Goal: Information Seeking & Learning: Learn about a topic

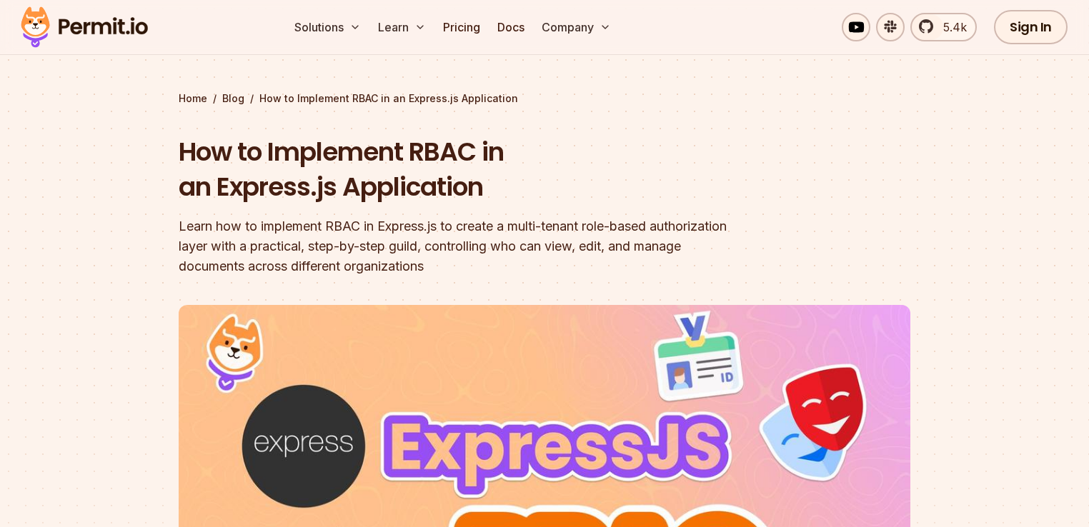
scroll to position [69, 0]
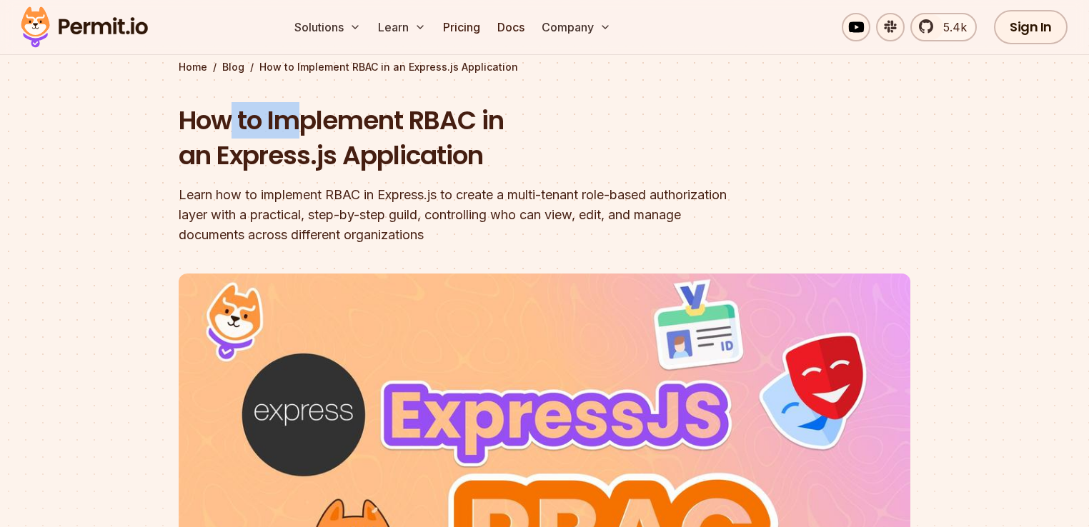
drag, startPoint x: 252, startPoint y: 115, endPoint x: 302, endPoint y: 116, distance: 50.0
click at [302, 116] on h1 "How to Implement RBAC in an Express.js Application" at bounding box center [453, 138] width 549 height 71
click at [389, 174] on div "How to Implement RBAC in an Express.js Application Learn how to implement RBAC …" at bounding box center [453, 174] width 549 height 142
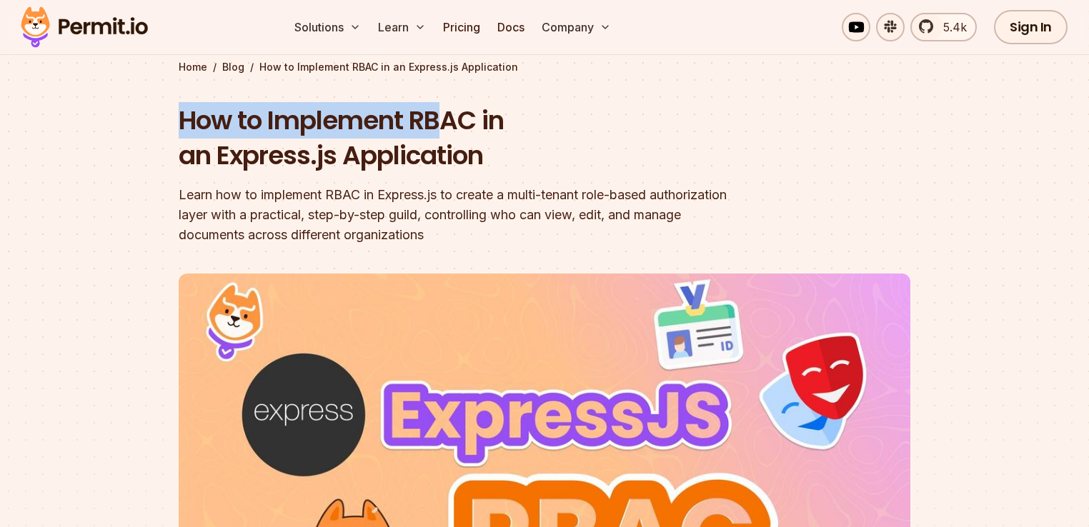
drag, startPoint x: 180, startPoint y: 126, endPoint x: 445, endPoint y: 131, distance: 265.1
click at [445, 131] on h1 "How to Implement RBAC in an Express.js Application" at bounding box center [453, 138] width 549 height 71
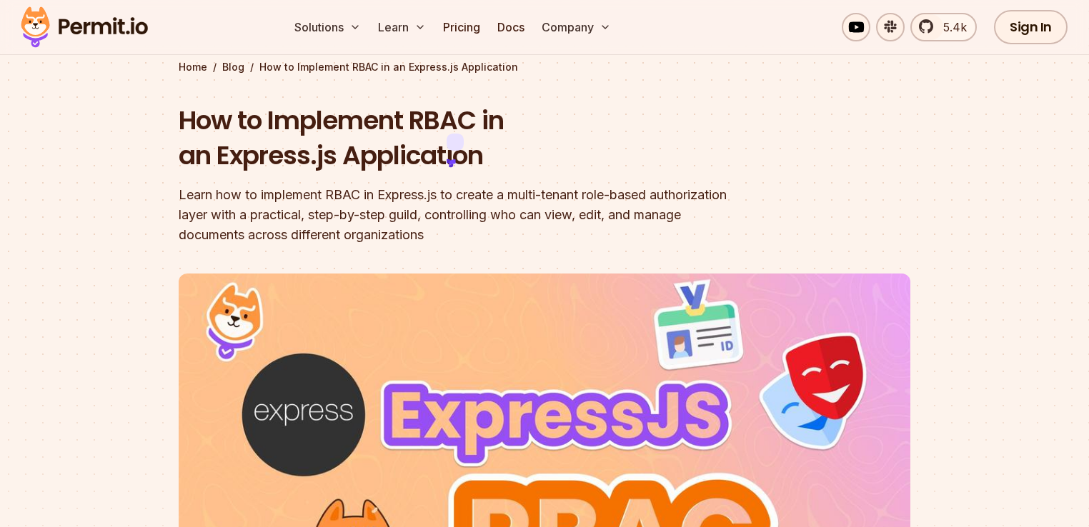
click at [471, 125] on h1 "How to Implement RBAC in an Express.js Application" at bounding box center [453, 138] width 549 height 71
drag, startPoint x: 234, startPoint y: 214, endPoint x: 269, endPoint y: 214, distance: 35.0
click at [235, 214] on div "Learn how to implement RBAC in Express.js to create a multi-tenant role-based a…" at bounding box center [453, 215] width 549 height 60
click at [279, 217] on div "Learn how to implement RBAC in Express.js to create a multi-tenant role-based a…" at bounding box center [453, 215] width 549 height 60
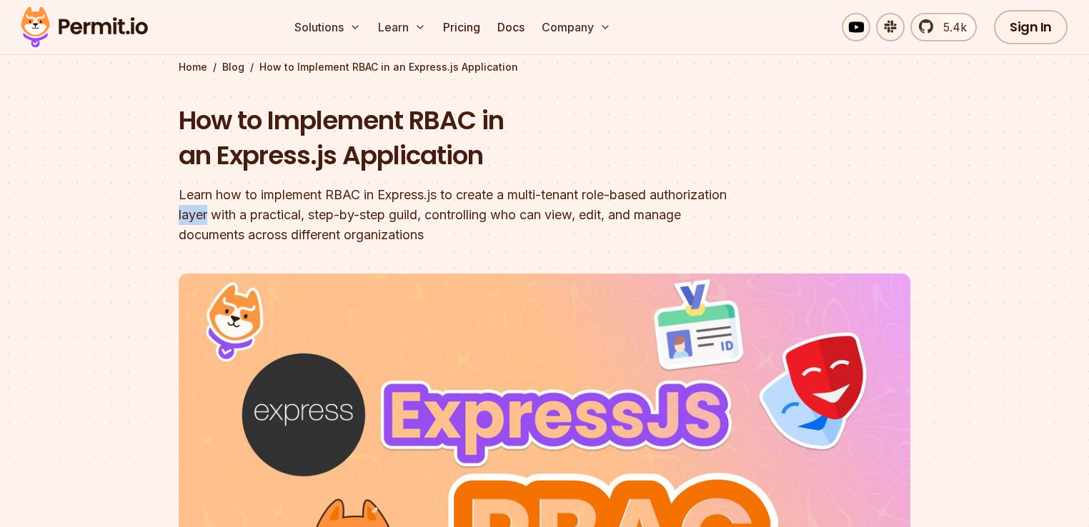
drag, startPoint x: 279, startPoint y: 217, endPoint x: 319, endPoint y: 221, distance: 40.2
click at [286, 220] on div "Learn how to implement RBAC in Express.js to create a multi-tenant role-based a…" at bounding box center [453, 215] width 549 height 60
click at [342, 217] on div "Learn how to implement RBAC in Express.js to create a multi-tenant role-based a…" at bounding box center [453, 215] width 549 height 60
click at [415, 216] on div "Learn how to implement RBAC in Express.js to create a multi-tenant role-based a…" at bounding box center [453, 215] width 549 height 60
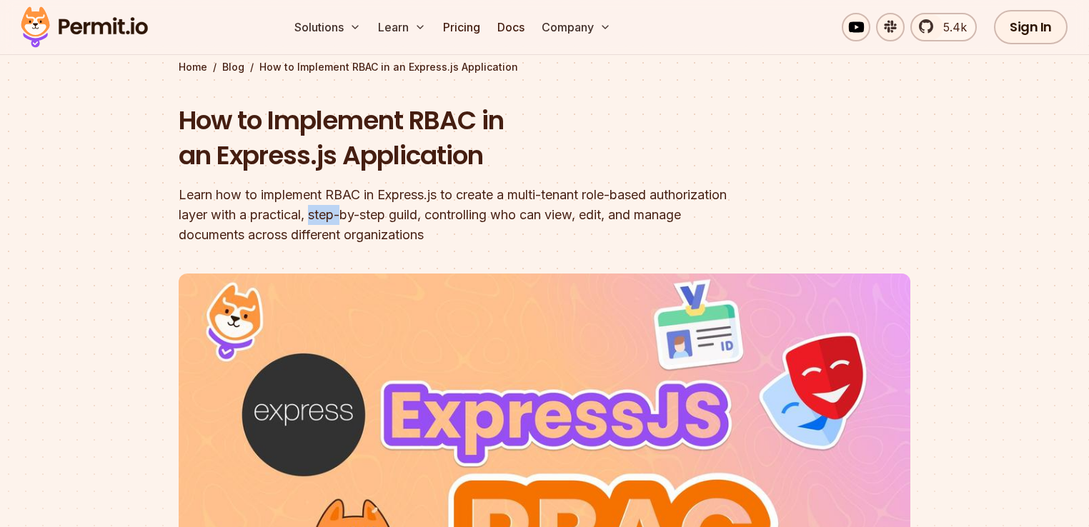
drag, startPoint x: 415, startPoint y: 216, endPoint x: 434, endPoint y: 225, distance: 20.5
click at [423, 223] on div "Learn how to implement RBAC in Express.js to create a multi-tenant role-based a…" at bounding box center [453, 215] width 549 height 60
drag, startPoint x: 464, startPoint y: 215, endPoint x: 472, endPoint y: 218, distance: 8.4
click at [466, 218] on div "Learn how to implement RBAC in Express.js to create a multi-tenant role-based a…" at bounding box center [453, 215] width 549 height 60
drag, startPoint x: 472, startPoint y: 218, endPoint x: 483, endPoint y: 220, distance: 11.6
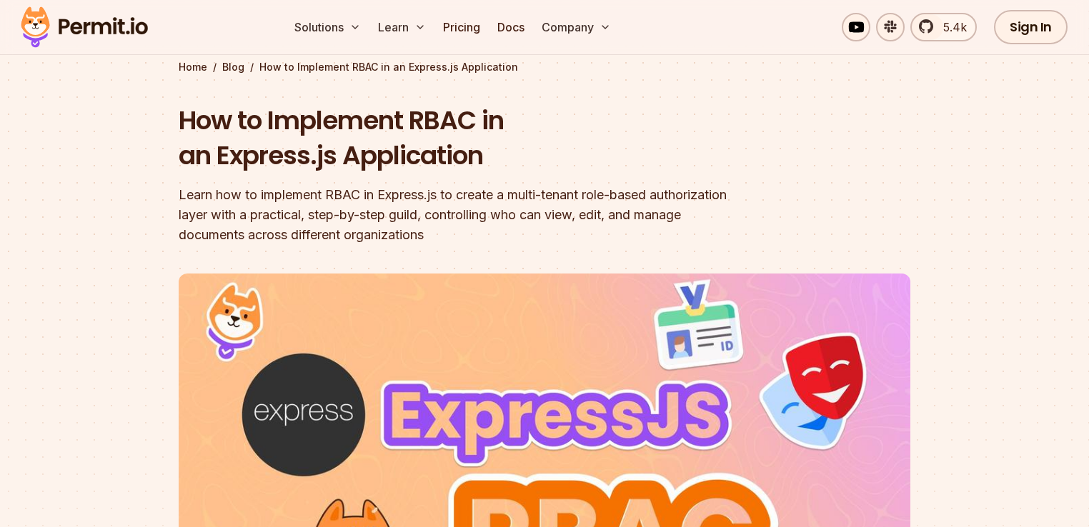
click at [477, 219] on div "Learn how to implement RBAC in Express.js to create a multi-tenant role-based a…" at bounding box center [453, 215] width 549 height 60
click at [507, 218] on div "Learn how to implement RBAC in Express.js to create a multi-tenant role-based a…" at bounding box center [453, 215] width 549 height 60
click at [528, 219] on div "Learn how to implement RBAC in Express.js to create a multi-tenant role-based a…" at bounding box center [453, 215] width 549 height 60
click at [529, 219] on div "Learn how to implement RBAC in Express.js to create a multi-tenant role-based a…" at bounding box center [453, 215] width 549 height 60
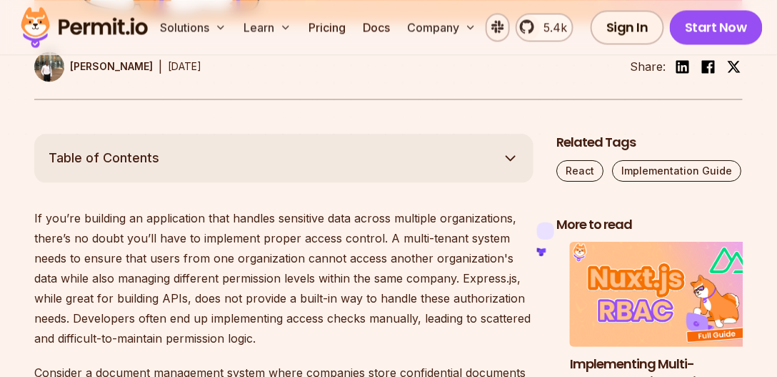
scroll to position [734, 0]
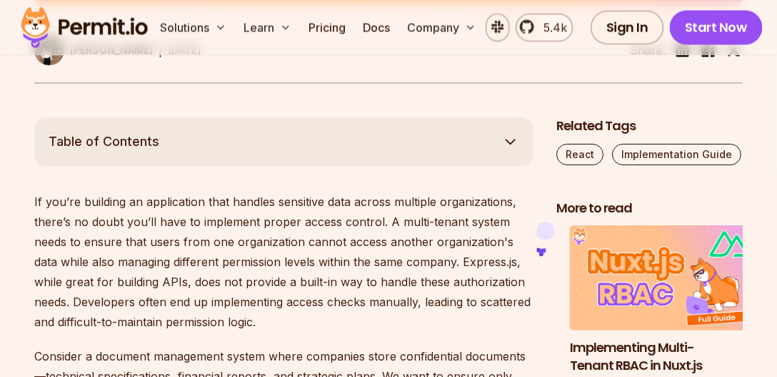
click at [103, 201] on p "If you’re building an application that handles sensitive data across multiple o…" at bounding box center [283, 261] width 499 height 140
click at [144, 205] on p "If you’re building an application that handles sensitive data across multiple o…" at bounding box center [283, 261] width 499 height 140
click at [217, 199] on p "If you’re building an application that handles sensitive data across multiple o…" at bounding box center [283, 261] width 499 height 140
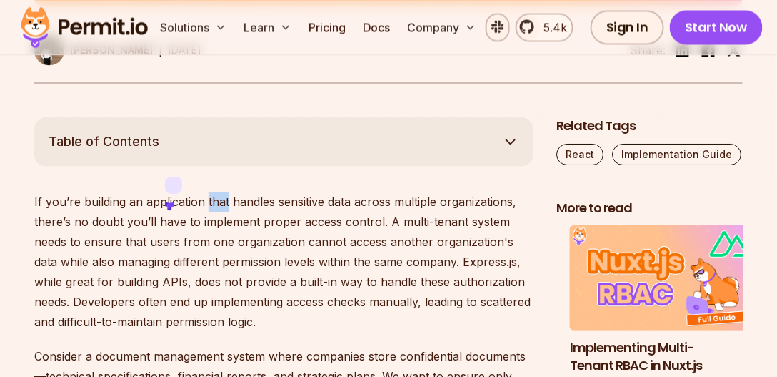
click at [220, 199] on p "If you’re building an application that handles sensitive data across multiple o…" at bounding box center [283, 261] width 499 height 140
click at [239, 199] on p "If you’re building an application that handles sensitive data across multiple o…" at bounding box center [283, 261] width 499 height 140
click at [283, 201] on p "If you’re building an application that handles sensitive data across multiple o…" at bounding box center [283, 261] width 499 height 140
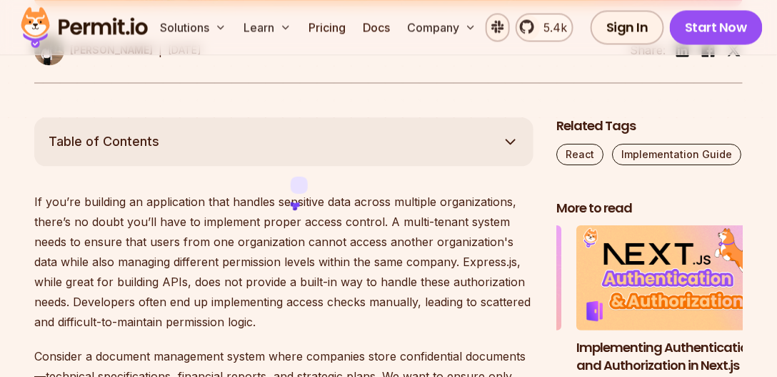
click at [341, 199] on p "If you’re building an application that handles sensitive data across multiple o…" at bounding box center [283, 261] width 499 height 140
drag, startPoint x: 341, startPoint y: 199, endPoint x: 362, endPoint y: 199, distance: 21.4
click at [341, 199] on p "If you’re building an application that handles sensitive data across multiple o…" at bounding box center [283, 261] width 499 height 140
click at [363, 199] on p "If you’re building an application that handles sensitive data across multiple o…" at bounding box center [283, 261] width 499 height 140
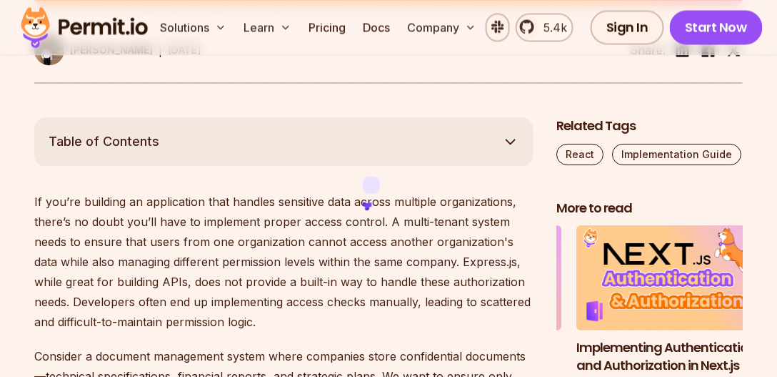
click at [404, 201] on p "If you’re building an application that handles sensitive data across multiple o…" at bounding box center [283, 261] width 499 height 140
click at [457, 198] on p "If you’re building an application that handles sensitive data across multiple o…" at bounding box center [283, 261] width 499 height 140
click at [46, 226] on p "If you’re building an application that handles sensitive data across multiple o…" at bounding box center [283, 261] width 499 height 140
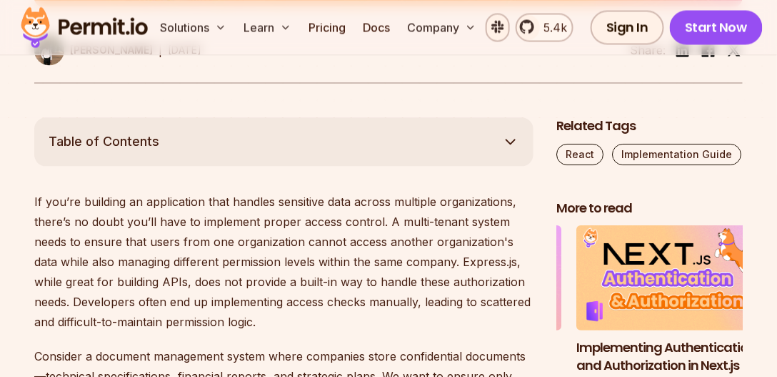
click at [46, 225] on p "If you’re building an application that handles sensitive data across multiple o…" at bounding box center [283, 261] width 499 height 140
click at [86, 216] on p "If you’re building an application that handles sensitive data across multiple o…" at bounding box center [283, 261] width 499 height 140
click at [104, 217] on p "If you’re building an application that handles sensitive data across multiple o…" at bounding box center [283, 261] width 499 height 140
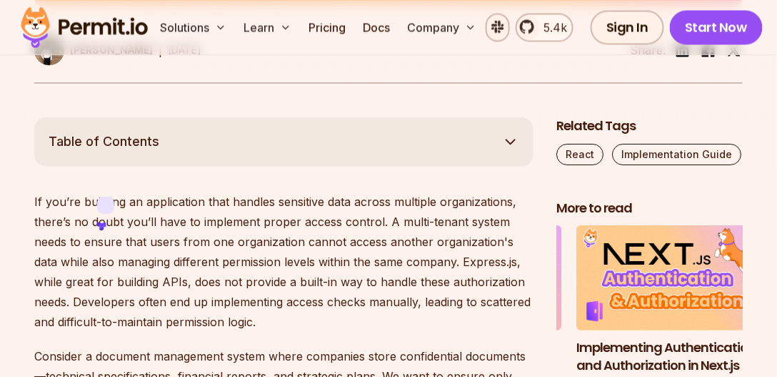
click at [136, 221] on p "If you’re building an application that handles sensitive data across multiple o…" at bounding box center [283, 261] width 499 height 140
click at [159, 221] on p "If you’re building an application that handles sensitive data across multiple o…" at bounding box center [283, 261] width 499 height 140
click at [197, 219] on p "If you’re building an application that handles sensitive data across multiple o…" at bounding box center [283, 261] width 499 height 140
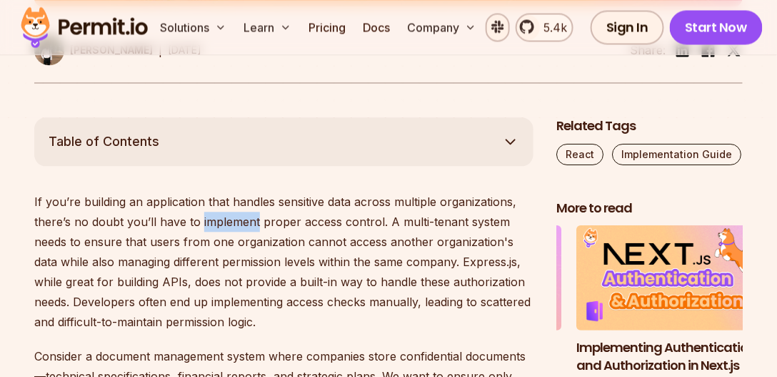
click at [198, 219] on p "If you’re building an application that handles sensitive data across multiple o…" at bounding box center [283, 261] width 499 height 140
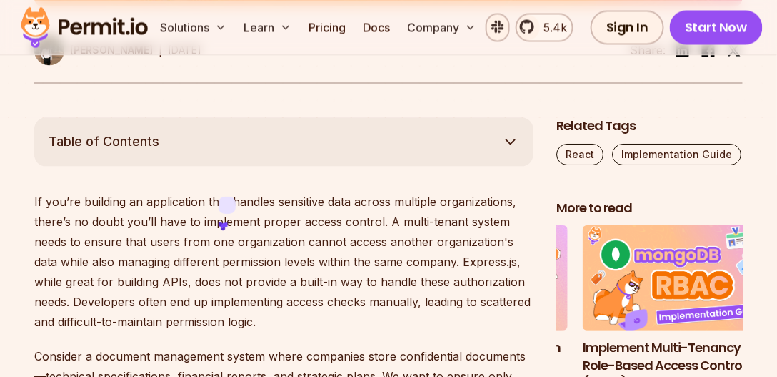
click at [260, 219] on p "If you’re building an application that handles sensitive data across multiple o…" at bounding box center [283, 261] width 499 height 140
drag, startPoint x: 260, startPoint y: 219, endPoint x: 267, endPoint y: 220, distance: 7.3
click at [263, 219] on p "If you’re building an application that handles sensitive data across multiple o…" at bounding box center [283, 261] width 499 height 140
click at [306, 221] on p "If you’re building an application that handles sensitive data across multiple o…" at bounding box center [283, 261] width 499 height 140
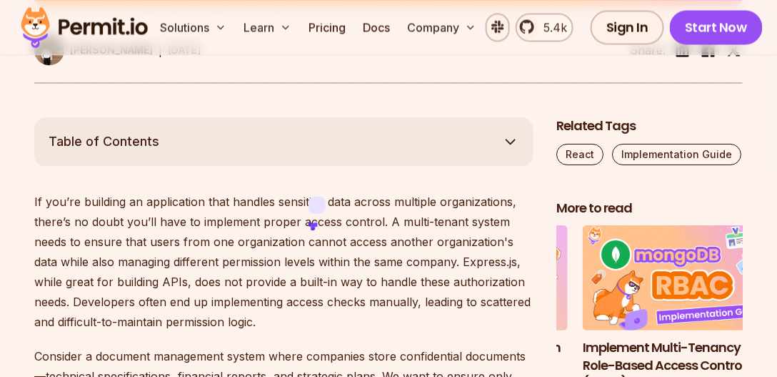
click at [344, 220] on p "If you’re building an application that handles sensitive data across multiple o…" at bounding box center [283, 261] width 499 height 140
click at [396, 221] on p "If you’re building an application that handles sensitive data across multiple o…" at bounding box center [283, 261] width 499 height 140
click at [449, 221] on p "If you’re building an application that handles sensitive data across multiple o…" at bounding box center [283, 261] width 499 height 140
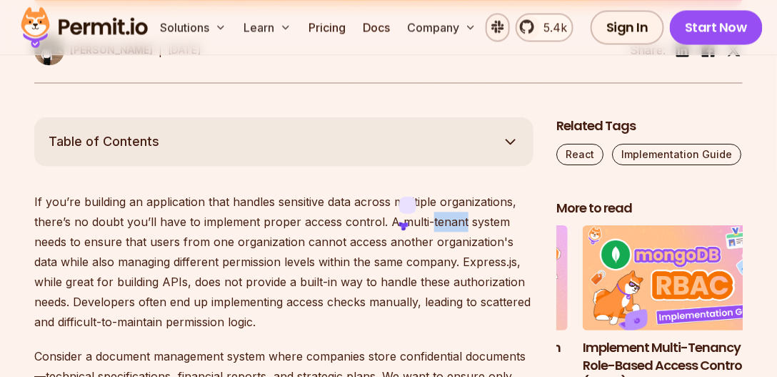
click at [449, 221] on p "If you’re building an application that handles sensitive data across multiple o…" at bounding box center [283, 261] width 499 height 140
click at [461, 221] on p "If you’re building an application that handles sensitive data across multiple o…" at bounding box center [283, 261] width 499 height 140
drag, startPoint x: 461, startPoint y: 221, endPoint x: 255, endPoint y: 224, distance: 205.8
click at [461, 221] on p "If you’re building an application that handles sensitive data across multiple o…" at bounding box center [283, 261] width 499 height 140
click at [113, 237] on p "If you’re building an application that handles sensitive data across multiple o…" at bounding box center [283, 261] width 499 height 140
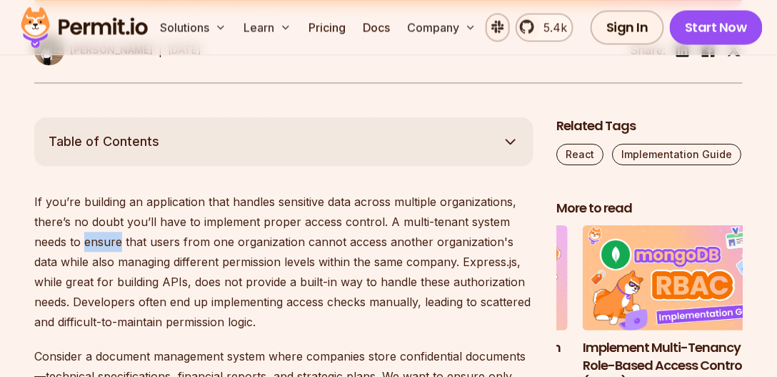
drag, startPoint x: 113, startPoint y: 236, endPoint x: 146, endPoint y: 236, distance: 33.6
click at [116, 236] on p "If you’re building an application that handles sensitive data across multiple o…" at bounding box center [283, 261] width 499 height 140
click at [149, 236] on p "If you’re building an application that handles sensitive data across multiple o…" at bounding box center [283, 261] width 499 height 140
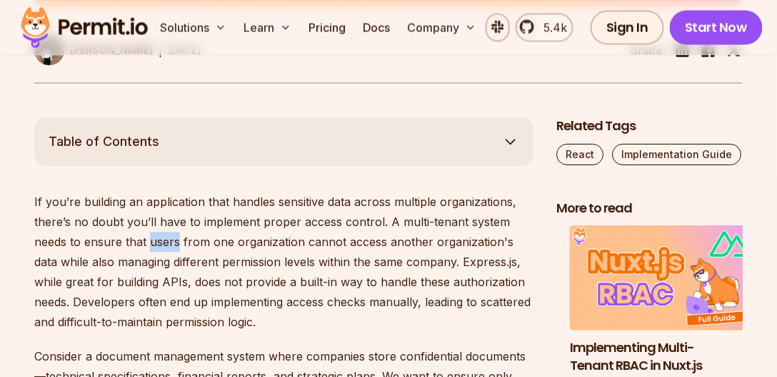
click at [149, 236] on p "If you’re building an application that handles sensitive data across multiple o…" at bounding box center [283, 261] width 499 height 140
click at [194, 238] on p "If you’re building an application that handles sensitive data across multiple o…" at bounding box center [283, 261] width 499 height 140
drag, startPoint x: 194, startPoint y: 238, endPoint x: 214, endPoint y: 238, distance: 19.3
click at [199, 238] on p "If you’re building an application that handles sensitive data across multiple o…" at bounding box center [283, 261] width 499 height 140
click at [214, 239] on p "If you’re building an application that handles sensitive data across multiple o…" at bounding box center [283, 261] width 499 height 140
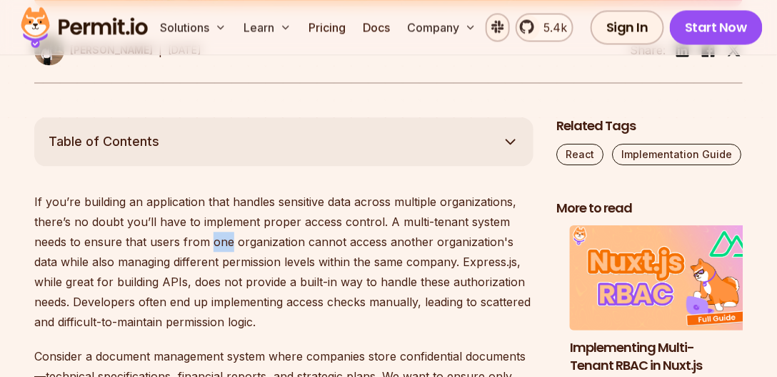
click at [214, 239] on p "If you’re building an application that handles sensitive data across multiple o…" at bounding box center [283, 261] width 499 height 140
click at [246, 241] on p "If you’re building an application that handles sensitive data across multiple o…" at bounding box center [283, 261] width 499 height 140
click at [309, 239] on p "If you’re building an application that handles sensitive data across multiple o…" at bounding box center [283, 261] width 499 height 140
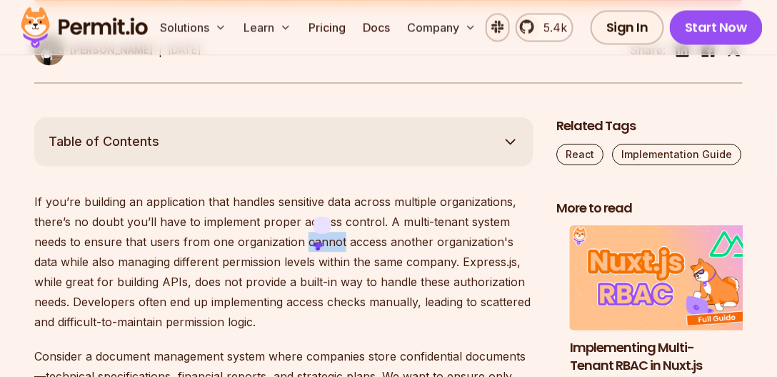
click at [340, 239] on p "If you’re building an application that handles sensitive data across multiple o…" at bounding box center [283, 261] width 499 height 140
click at [353, 239] on p "If you’re building an application that handles sensitive data across multiple o…" at bounding box center [283, 261] width 499 height 140
click at [354, 239] on p "If you’re building an application that handles sensitive data across multiple o…" at bounding box center [283, 261] width 499 height 140
click at [413, 241] on p "If you’re building an application that handles sensitive data across multiple o…" at bounding box center [283, 261] width 499 height 140
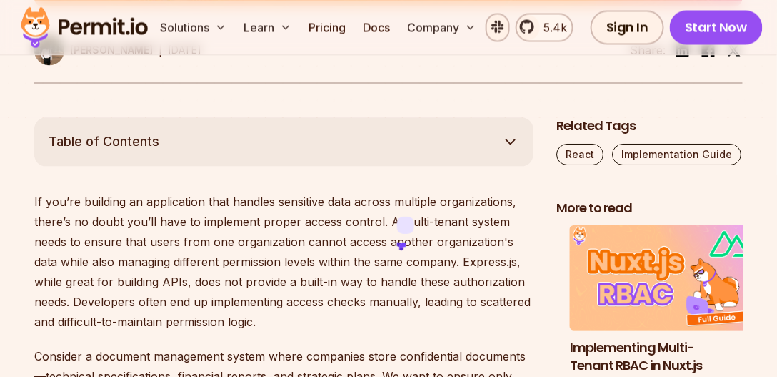
click at [431, 243] on p "If you’re building an application that handles sensitive data across multiple o…" at bounding box center [283, 261] width 499 height 140
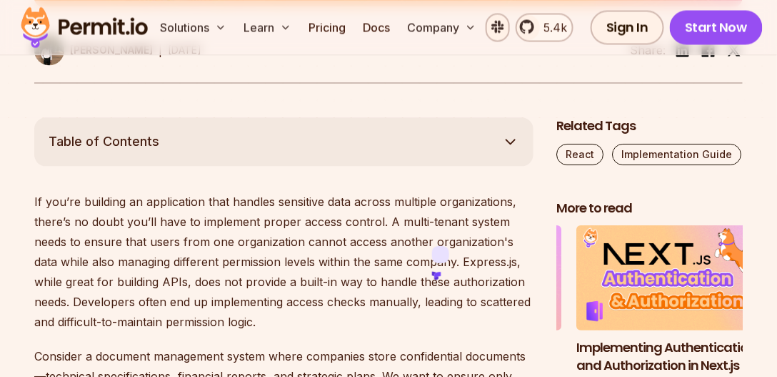
click at [51, 260] on p "If you’re building an application that handles sensitive data across multiple o…" at bounding box center [283, 261] width 499 height 140
click at [64, 260] on p "If you’re building an application that handles sensitive data across multiple o…" at bounding box center [283, 261] width 499 height 140
click at [81, 261] on p "If you’re building an application that handles sensitive data across multiple o…" at bounding box center [283, 261] width 499 height 140
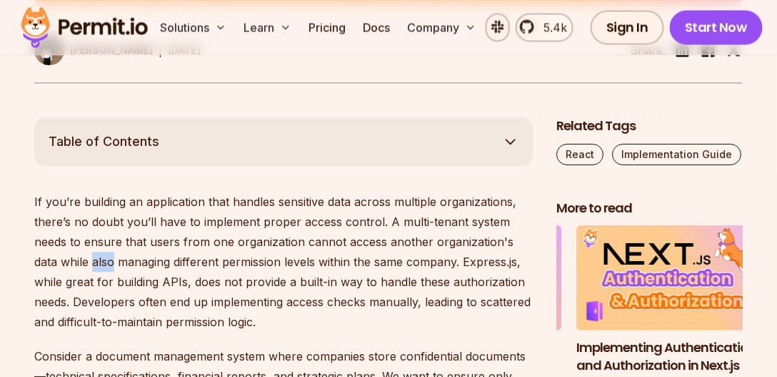
click at [81, 261] on p "If you’re building an application that handles sensitive data across multiple o…" at bounding box center [283, 261] width 499 height 140
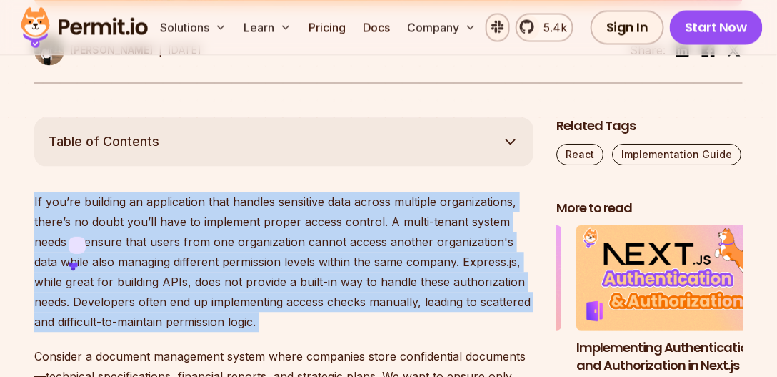
click at [81, 261] on p "If you’re building an application that handles sensitive data across multiple o…" at bounding box center [283, 261] width 499 height 140
click at [104, 264] on p "If you’re building an application that handles sensitive data across multiple o…" at bounding box center [283, 261] width 499 height 140
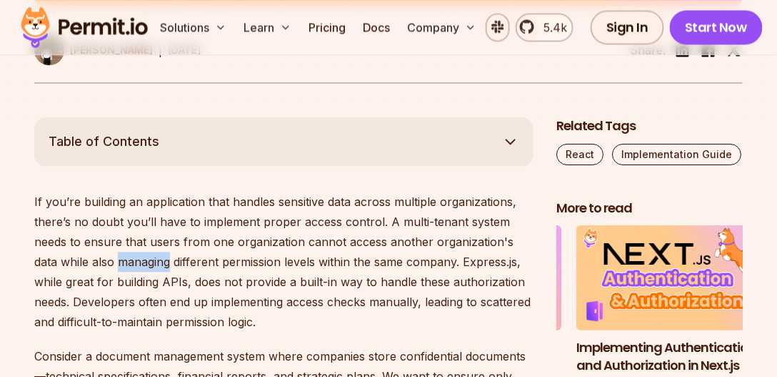
click at [104, 264] on p "If you’re building an application that handles sensitive data across multiple o…" at bounding box center [283, 261] width 499 height 140
click at [183, 261] on p "If you’re building an application that handles sensitive data across multiple o…" at bounding box center [283, 261] width 499 height 140
click at [201, 259] on p "If you’re building an application that handles sensitive data across multiple o…" at bounding box center [283, 261] width 499 height 140
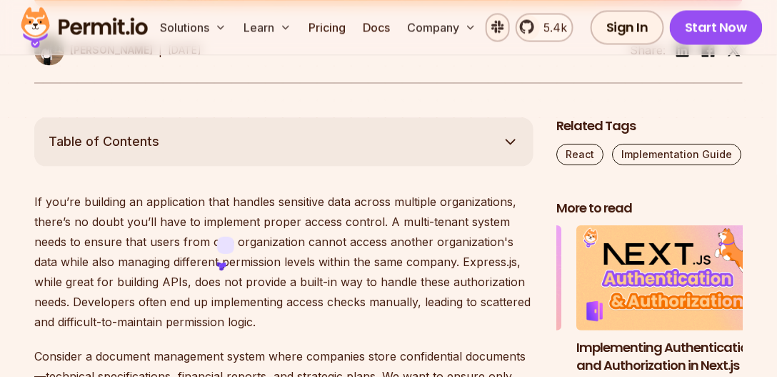
click at [278, 263] on p "If you’re building an application that handles sensitive data across multiple o…" at bounding box center [283, 261] width 499 height 140
click at [279, 263] on p "If you’re building an application that handles sensitive data across multiple o…" at bounding box center [283, 261] width 499 height 140
click at [299, 259] on p "If you’re building an application that handles sensitive data across multiple o…" at bounding box center [283, 261] width 499 height 140
click at [300, 259] on p "If you’re building an application that handles sensitive data across multiple o…" at bounding box center [283, 261] width 499 height 140
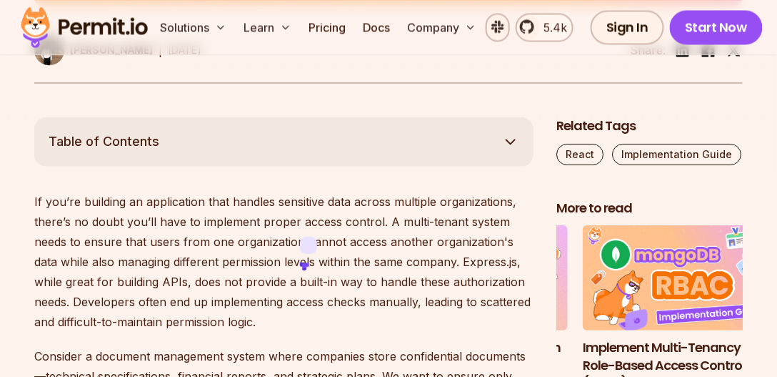
click at [336, 256] on p "If you’re building an application that handles sensitive data across multiple o…" at bounding box center [283, 261] width 499 height 140
click at [336, 257] on p "If you’re building an application that handles sensitive data across multiple o…" at bounding box center [283, 261] width 499 height 140
click at [350, 258] on p "If you’re building an application that handles sensitive data across multiple o…" at bounding box center [283, 261] width 499 height 140
drag, startPoint x: 387, startPoint y: 256, endPoint x: 404, endPoint y: 257, distance: 16.5
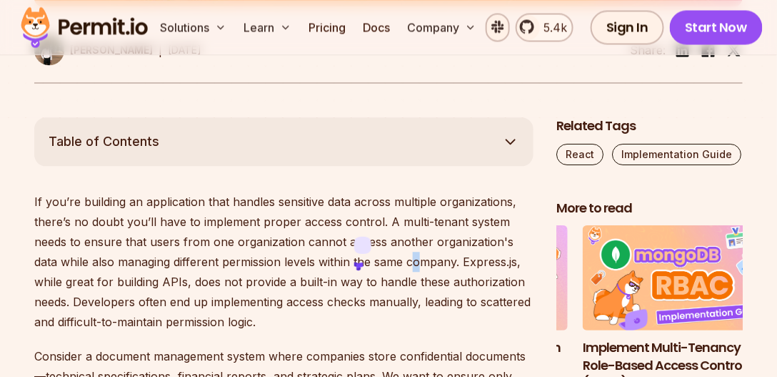
click at [397, 254] on p "If you’re building an application that handles sensitive data across multiple o…" at bounding box center [283, 261] width 499 height 140
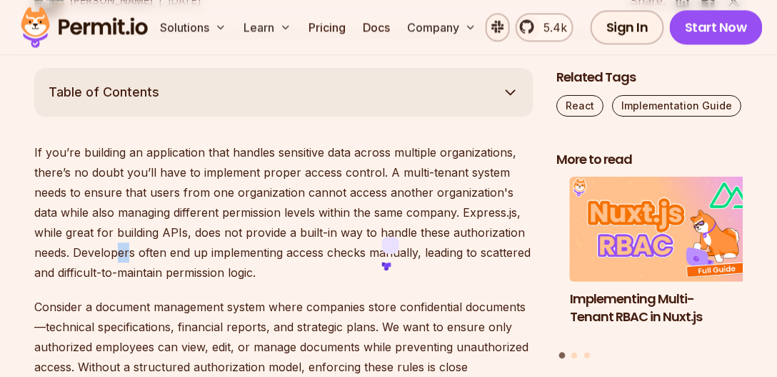
drag, startPoint x: 79, startPoint y: 250, endPoint x: 91, endPoint y: 249, distance: 12.2
click at [91, 249] on p "If you’re building an application that handles sensitive data across multiple o…" at bounding box center [283, 212] width 499 height 140
click at [131, 251] on p "If you’re building an application that handles sensitive data across multiple o…" at bounding box center [283, 212] width 499 height 140
click at [132, 251] on p "If you’re building an application that handles sensitive data across multiple o…" at bounding box center [283, 212] width 499 height 140
click at [176, 252] on p "If you’re building an application that handles sensitive data across multiple o…" at bounding box center [283, 212] width 499 height 140
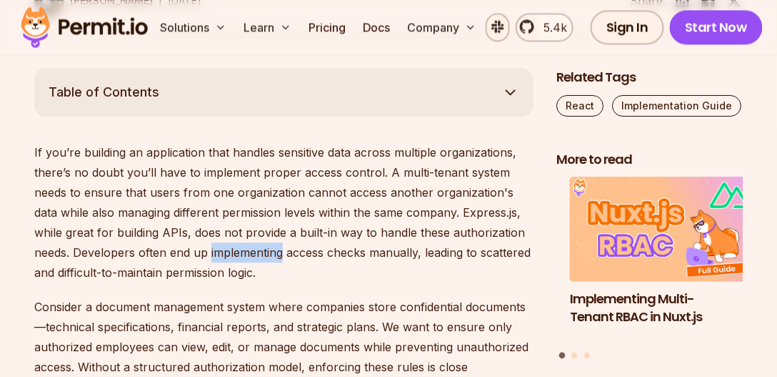
drag, startPoint x: 176, startPoint y: 252, endPoint x: 221, endPoint y: 256, distance: 44.4
click at [184, 253] on p "If you’re building an application that handles sensitive data across multiple o…" at bounding box center [283, 212] width 499 height 140
click at [266, 252] on p "If you’re building an application that handles sensitive data across multiple o…" at bounding box center [283, 212] width 499 height 140
click at [310, 249] on p "If you’re building an application that handles sensitive data across multiple o…" at bounding box center [283, 212] width 499 height 140
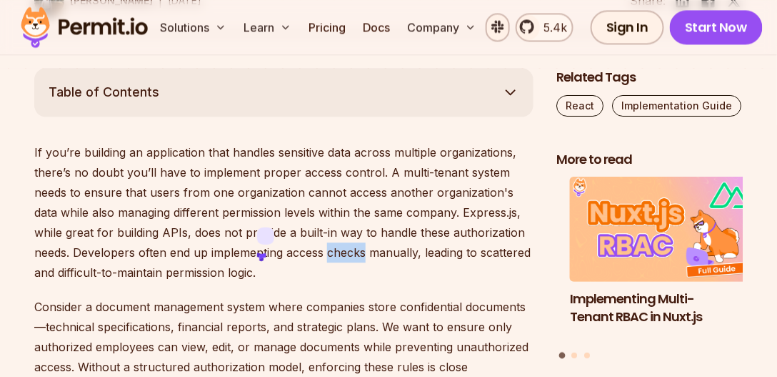
click at [311, 249] on p "If you’re building an application that handles sensitive data across multiple o…" at bounding box center [283, 212] width 499 height 140
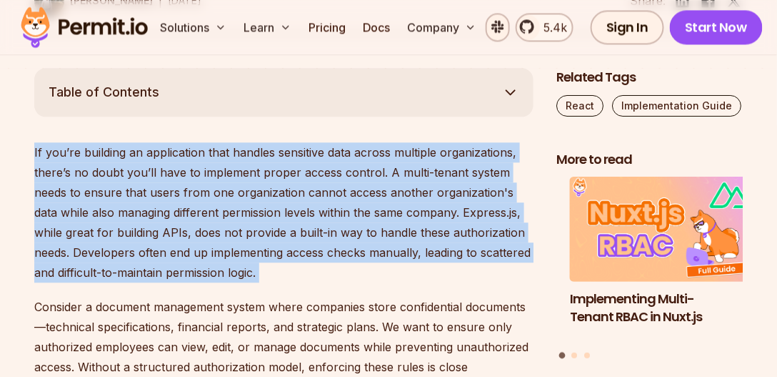
click at [311, 249] on p "If you’re building an application that handles sensitive data across multiple o…" at bounding box center [283, 212] width 499 height 140
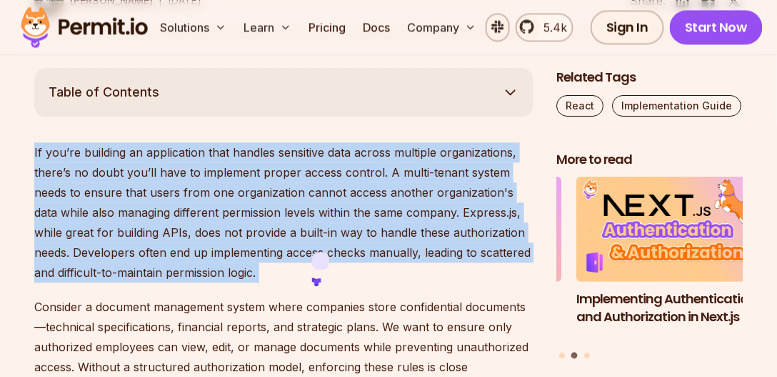
click at [348, 249] on p "If you’re building an application that handles sensitive data across multiple o…" at bounding box center [283, 212] width 499 height 140
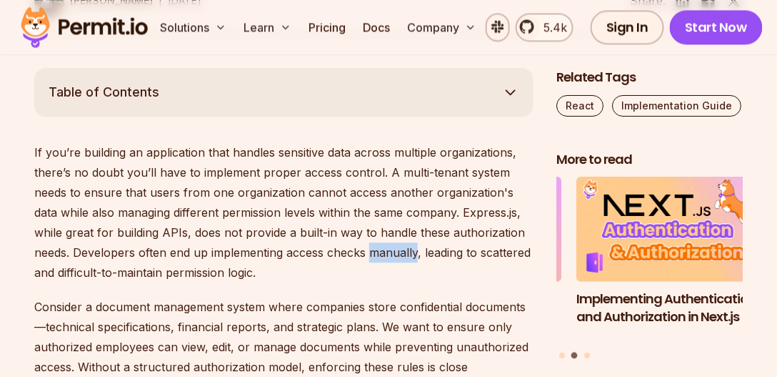
click at [348, 249] on p "If you’re building an application that handles sensitive data across multiple o…" at bounding box center [283, 212] width 499 height 140
click at [381, 250] on p "If you’re building an application that handles sensitive data across multiple o…" at bounding box center [283, 212] width 499 height 140
click at [382, 250] on p "If you’re building an application that handles sensitive data across multiple o…" at bounding box center [283, 212] width 499 height 140
click at [425, 249] on p "If you’re building an application that handles sensitive data across multiple o…" at bounding box center [283, 212] width 499 height 140
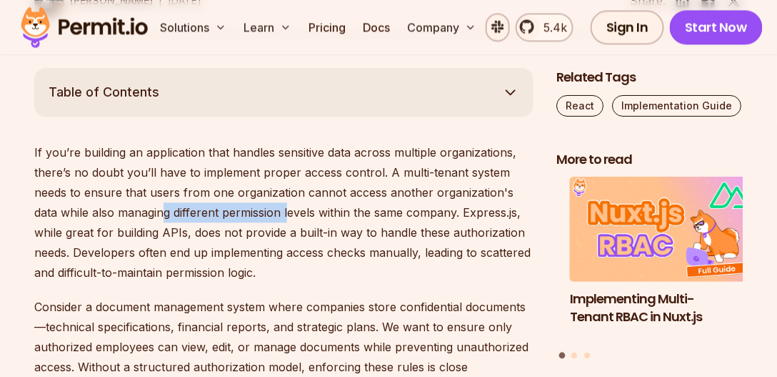
drag, startPoint x: 140, startPoint y: 206, endPoint x: 259, endPoint y: 215, distance: 119.0
click at [261, 211] on p "If you’re building an application that handles sensitive data across multiple o…" at bounding box center [283, 212] width 499 height 140
click at [139, 229] on p "If you’re building an application that handles sensitive data across multiple o…" at bounding box center [283, 212] width 499 height 140
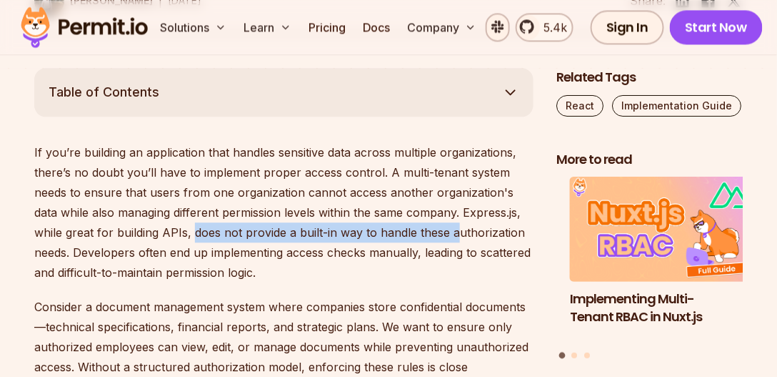
drag, startPoint x: 178, startPoint y: 231, endPoint x: 442, endPoint y: 232, distance: 263.6
click at [424, 232] on p "If you’re building an application that handles sensitive data across multiple o…" at bounding box center [283, 212] width 499 height 140
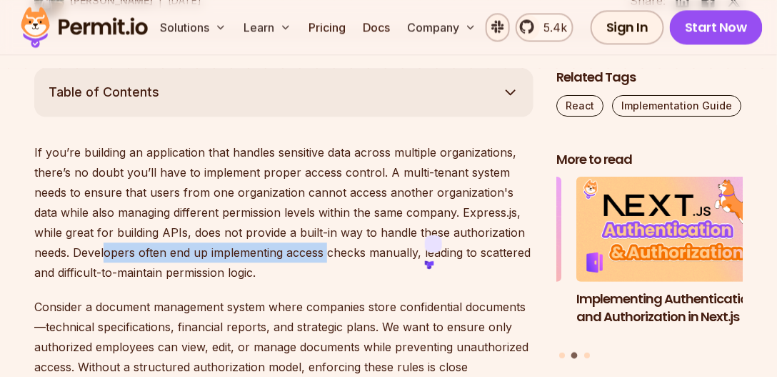
drag, startPoint x: 75, startPoint y: 246, endPoint x: 296, endPoint y: 249, distance: 220.8
click at [294, 249] on p "If you’re building an application that handles sensitive data across multiple o…" at bounding box center [283, 212] width 499 height 140
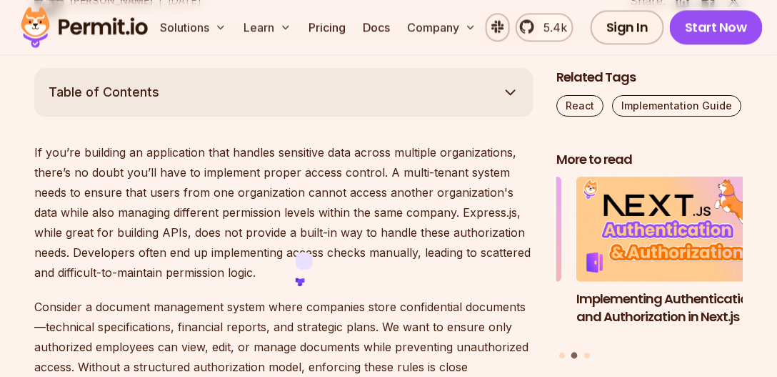
click at [339, 249] on p "If you’re building an application that handles sensitive data across multiple o…" at bounding box center [283, 212] width 499 height 140
drag, startPoint x: 417, startPoint y: 254, endPoint x: 478, endPoint y: 254, distance: 61.4
click at [478, 254] on p "If you’re building an application that handles sensitive data across multiple o…" at bounding box center [283, 212] width 499 height 140
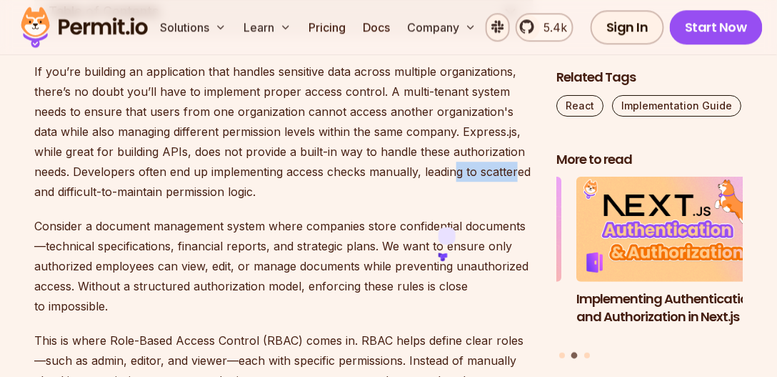
scroll to position [882, 0]
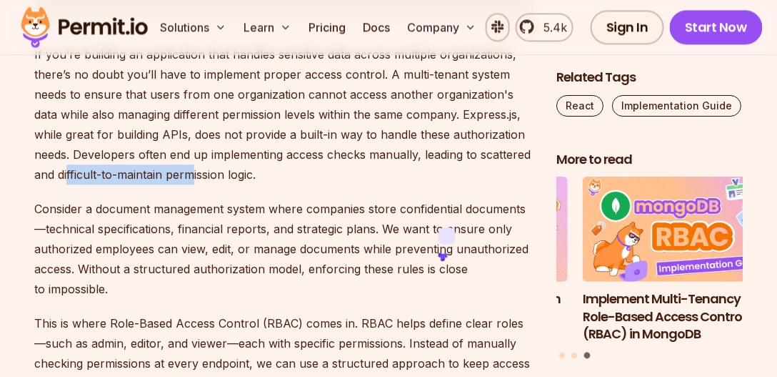
drag, startPoint x: 55, startPoint y: 179, endPoint x: 176, endPoint y: 179, distance: 120.7
click at [176, 179] on p "If you’re building an application that handles sensitive data across multiple o…" at bounding box center [283, 114] width 499 height 140
click at [141, 176] on p "If you’re building an application that handles sensitive data across multiple o…" at bounding box center [283, 114] width 499 height 140
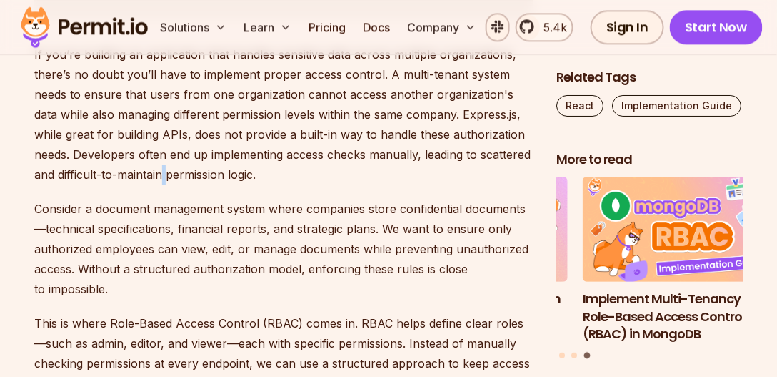
click at [141, 176] on p "If you’re building an application that handles sensitive data across multiple o…" at bounding box center [283, 114] width 499 height 140
click at [171, 176] on p "If you’re building an application that handles sensitive data across multiple o…" at bounding box center [283, 114] width 499 height 140
click at [174, 176] on p "If you’re building an application that handles sensitive data across multiple o…" at bounding box center [283, 114] width 499 height 140
click at [213, 176] on p "If you’re building an application that handles sensitive data across multiple o…" at bounding box center [283, 114] width 499 height 140
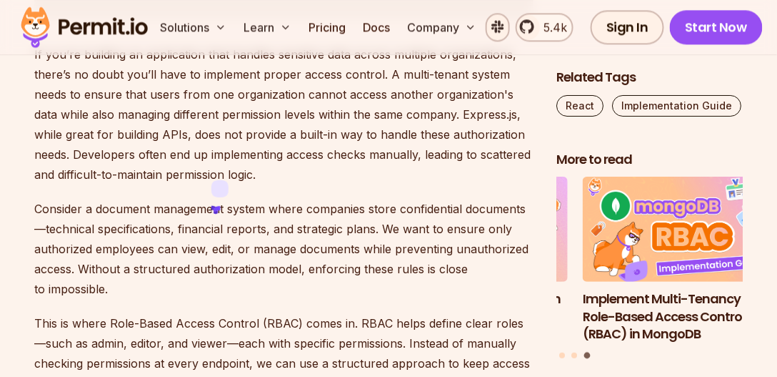
click at [124, 208] on p "Consider a document management system where companies store confidential docume…" at bounding box center [283, 249] width 499 height 100
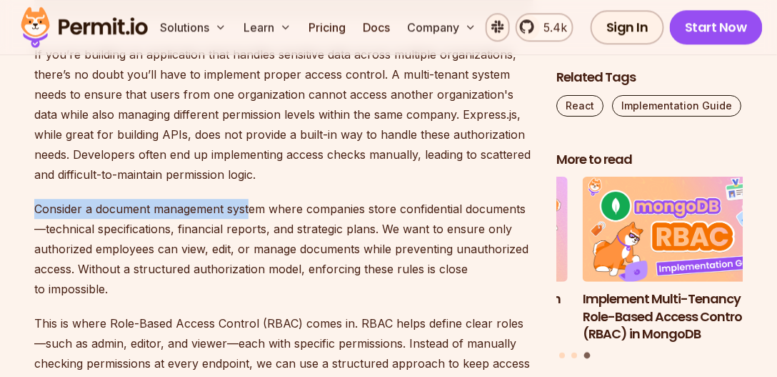
drag, startPoint x: 33, startPoint y: 204, endPoint x: 253, endPoint y: 208, distance: 220.1
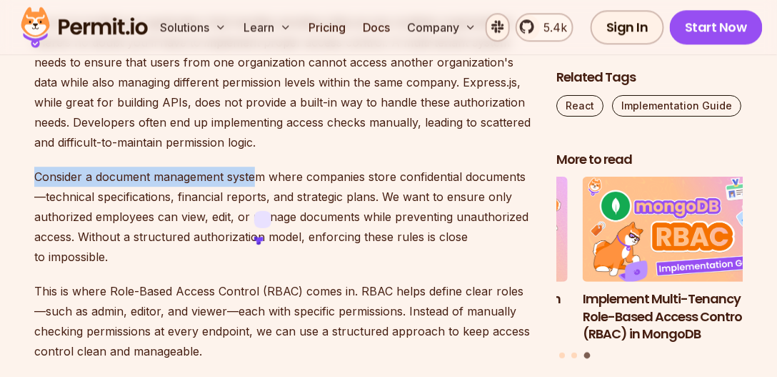
scroll to position [930, 0]
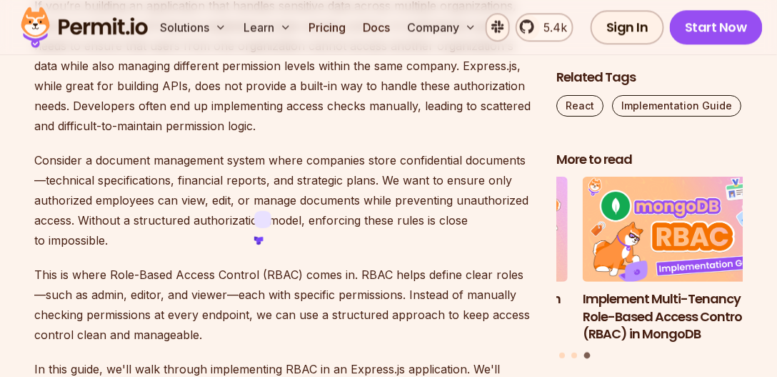
click at [372, 169] on p "Consider a document management system where companies store confidential docume…" at bounding box center [283, 200] width 499 height 100
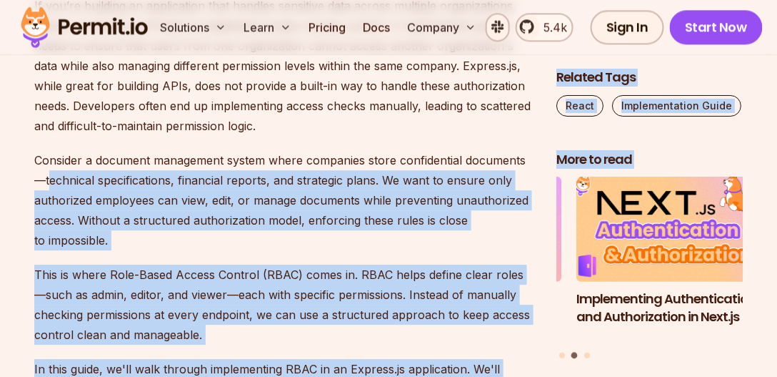
drag, startPoint x: 51, startPoint y: 177, endPoint x: 563, endPoint y: 199, distance: 512.0
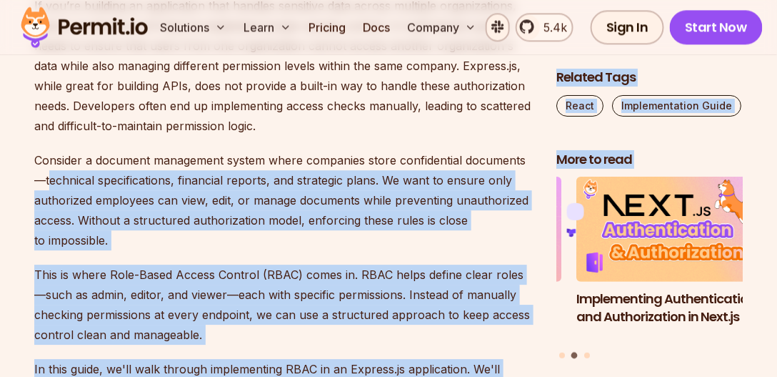
click at [74, 209] on p "Consider a document management system where companies store confidential docume…" at bounding box center [283, 200] width 499 height 100
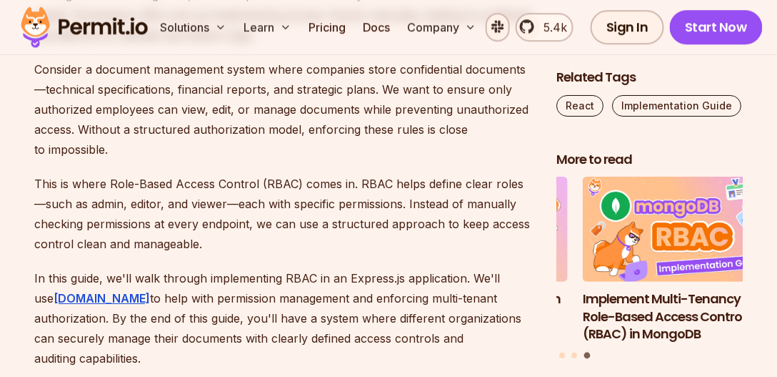
scroll to position [1077, 0]
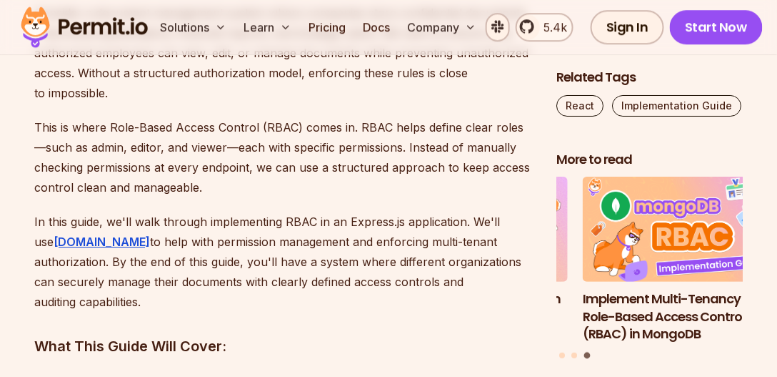
click at [43, 221] on p "In this guide, we'll walk through implementing RBAC in an Express.js applicatio…" at bounding box center [283, 261] width 499 height 100
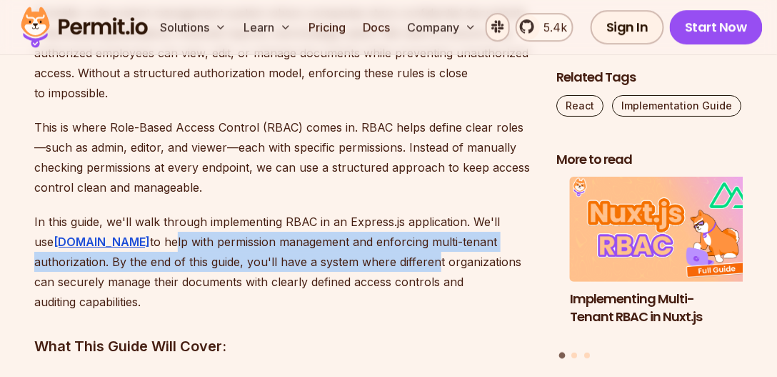
drag, startPoint x: 105, startPoint y: 240, endPoint x: 343, endPoint y: 255, distance: 238.4
click at [341, 255] on p "In this guide, we'll walk through implementing RBAC in an Express.js applicatio…" at bounding box center [283, 261] width 499 height 100
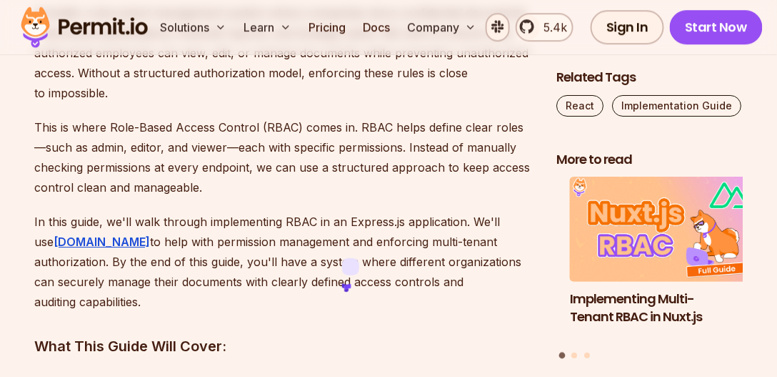
click at [367, 254] on p "In this guide, we'll walk through implementing RBAC in an Express.js applicatio…" at bounding box center [283, 261] width 499 height 100
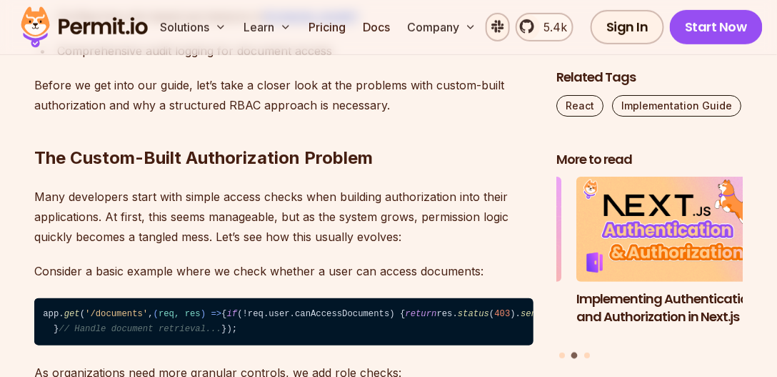
scroll to position [1568, 0]
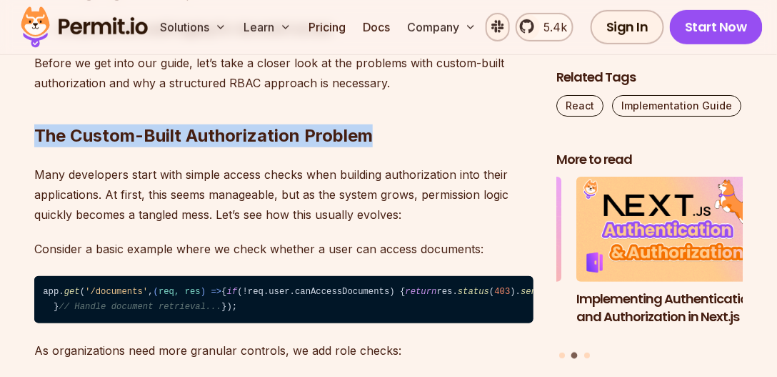
drag, startPoint x: 37, startPoint y: 116, endPoint x: 393, endPoint y: 124, distance: 355.9
click at [393, 124] on h2 "The Custom-Built Authorization Problem" at bounding box center [283, 107] width 499 height 80
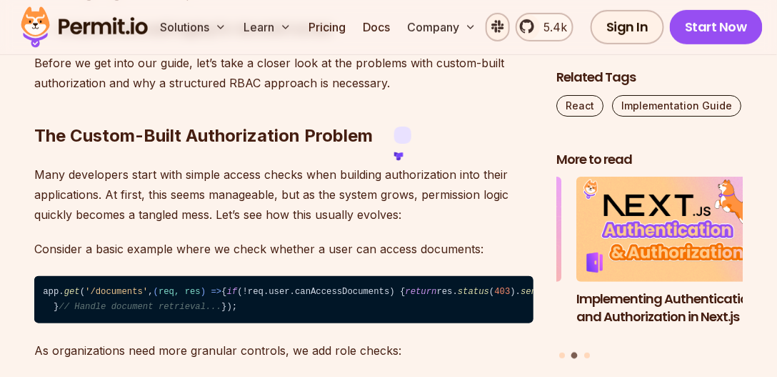
click at [36, 164] on p "Many developers start with simple access checks when building authorization int…" at bounding box center [283, 194] width 499 height 60
click at [61, 164] on p "Many developers start with simple access checks when building authorization int…" at bounding box center [283, 194] width 499 height 60
drag, startPoint x: 61, startPoint y: 151, endPoint x: 74, endPoint y: 151, distance: 12.9
click at [64, 164] on p "Many developers start with simple access checks when building authorization int…" at bounding box center [283, 194] width 499 height 60
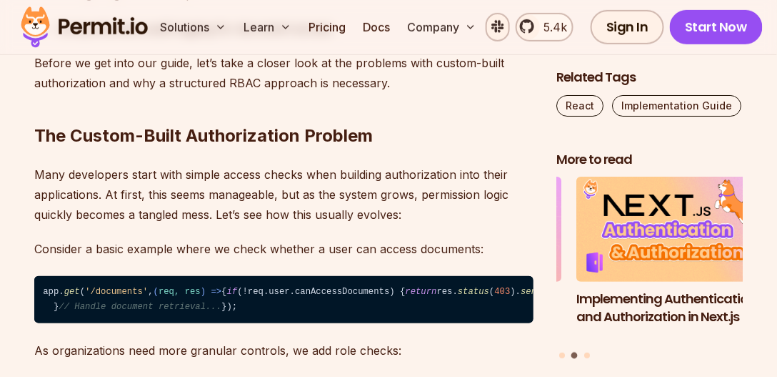
click at [81, 164] on p "Many developers start with simple access checks when building authorization int…" at bounding box center [283, 194] width 499 height 60
click at [83, 164] on p "Many developers start with simple access checks when building authorization int…" at bounding box center [283, 194] width 499 height 60
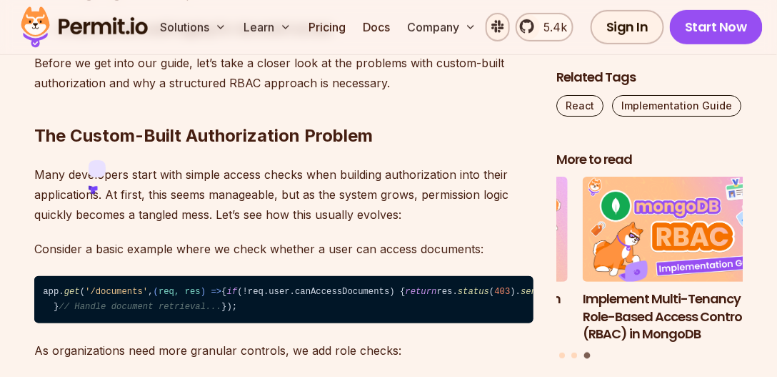
click at [49, 164] on p "Many developers start with simple access checks when building authorization int…" at bounding box center [283, 194] width 499 height 60
click at [84, 164] on p "Many developers start with simple access checks when building authorization int…" at bounding box center [283, 194] width 499 height 60
click at [86, 164] on p "Many developers start with simple access checks when building authorization int…" at bounding box center [283, 194] width 499 height 60
click at [184, 172] on p "Many developers start with simple access checks when building authorization int…" at bounding box center [283, 194] width 499 height 60
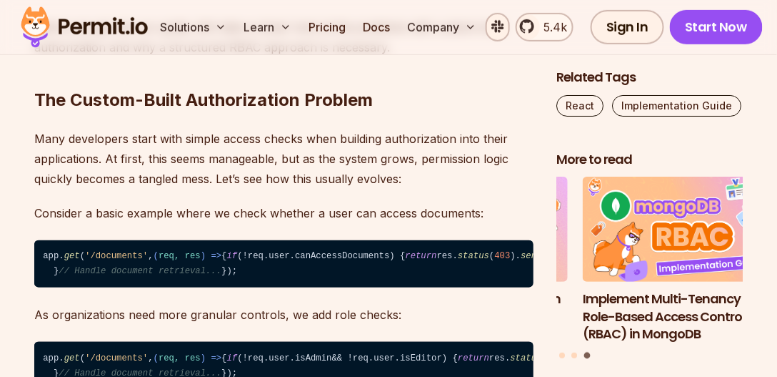
scroll to position [1763, 0]
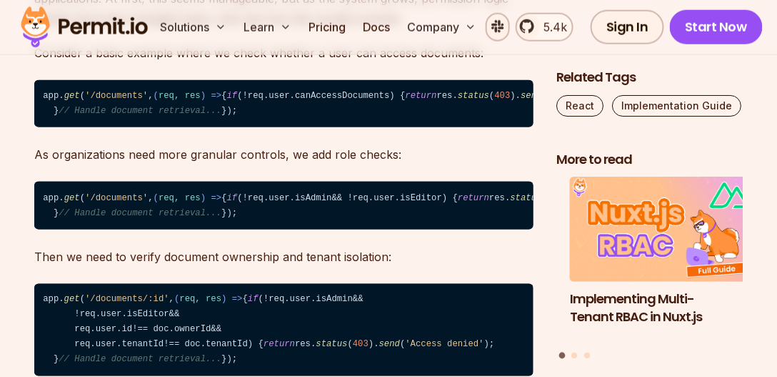
click at [295, 95] on span "canAccessDocuments" at bounding box center [342, 96] width 94 height 10
click at [161, 120] on code "app. get ( '/documents' , ( req, res ) => { if (!req. user . canAccessDocuments…" at bounding box center [283, 104] width 499 height 48
drag, startPoint x: 36, startPoint y: 194, endPoint x: 50, endPoint y: 191, distance: 14.0
click at [50, 164] on p "As organizations need more granular controls, we add role checks:" at bounding box center [283, 154] width 499 height 20
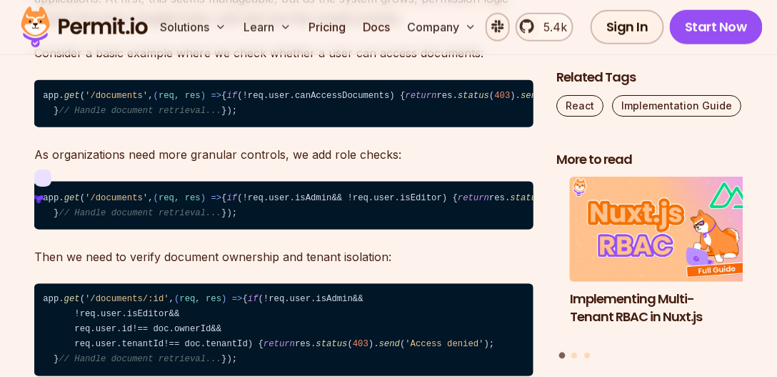
drag, startPoint x: 74, startPoint y: 191, endPoint x: 111, endPoint y: 195, distance: 38.0
click at [74, 164] on p "As organizations need more granular controls, we add role checks:" at bounding box center [283, 154] width 499 height 20
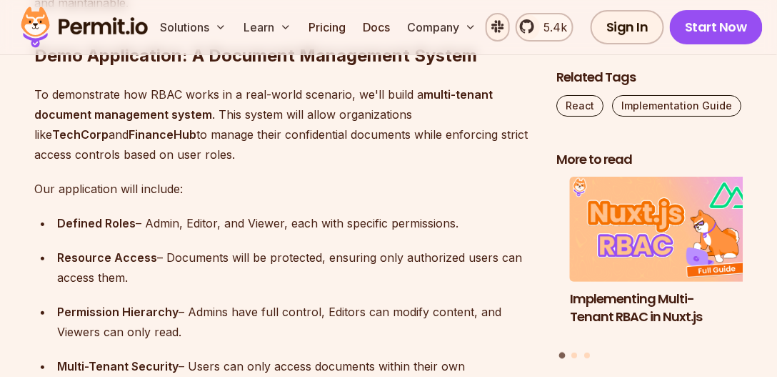
scroll to position [2694, 0]
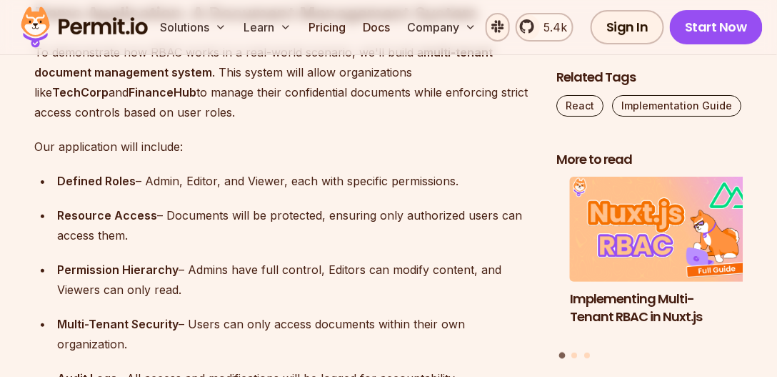
drag, startPoint x: 110, startPoint y: 174, endPoint x: 149, endPoint y: 176, distance: 38.6
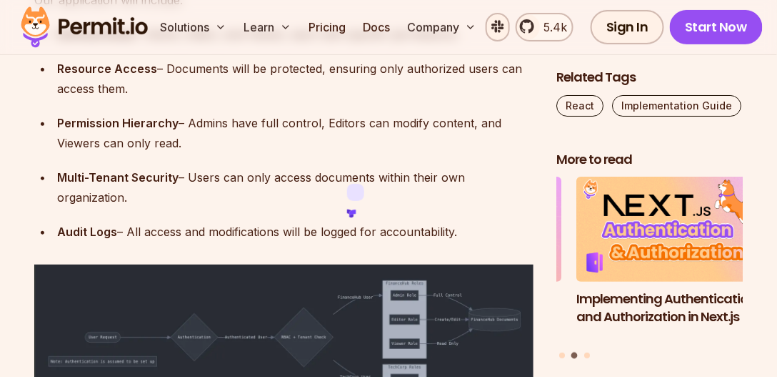
scroll to position [2841, 0]
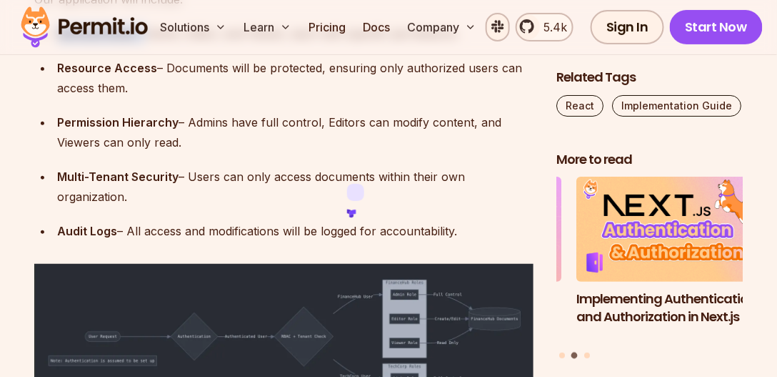
drag, startPoint x: 59, startPoint y: 191, endPoint x: 143, endPoint y: 192, distance: 84.3
click at [143, 44] on div "Defined Roles – Admin, Editor, and Viewer, each with specific permissions." at bounding box center [295, 34] width 477 height 20
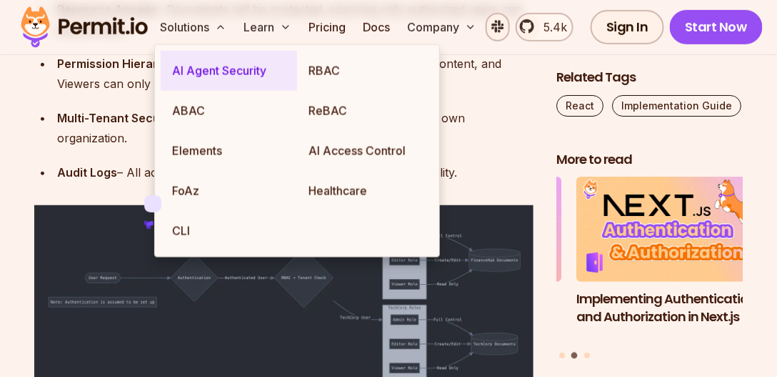
scroll to position [3037, 0]
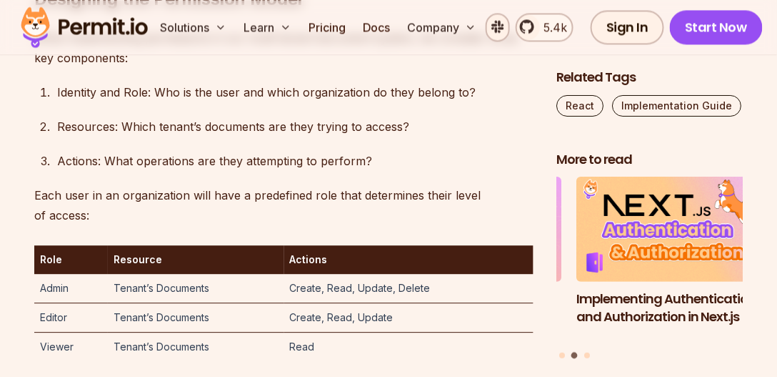
scroll to position [3576, 0]
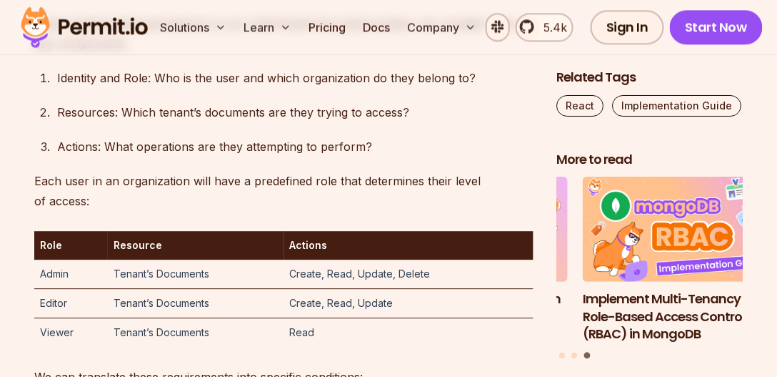
drag, startPoint x: 35, startPoint y: 146, endPoint x: 321, endPoint y: 149, distance: 285.8
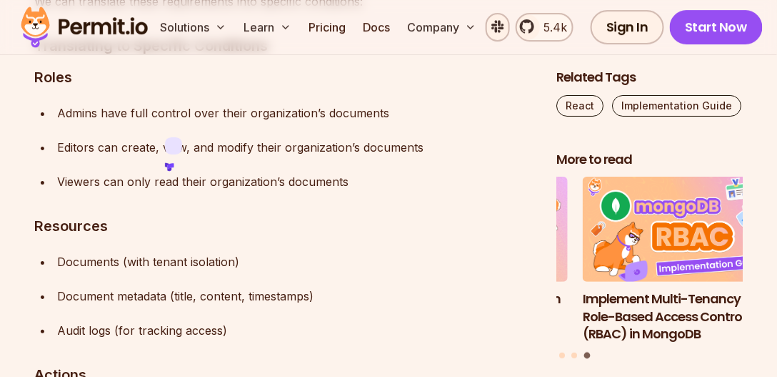
scroll to position [3968, 0]
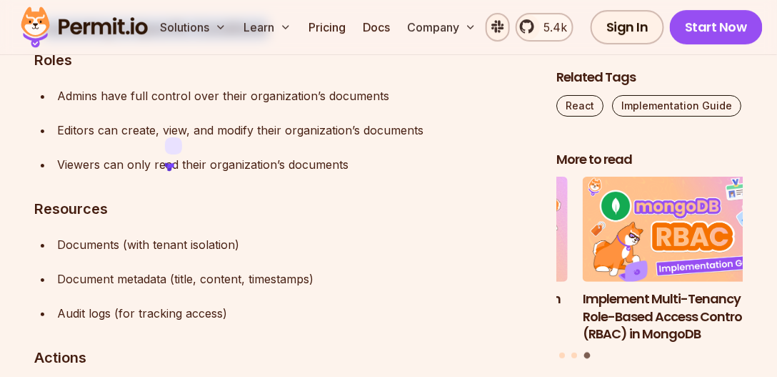
drag, startPoint x: 42, startPoint y: 185, endPoint x: 292, endPoint y: 186, distance: 250.1
click at [292, 40] on h3 "Translating to Specific Conditions" at bounding box center [283, 28] width 499 height 23
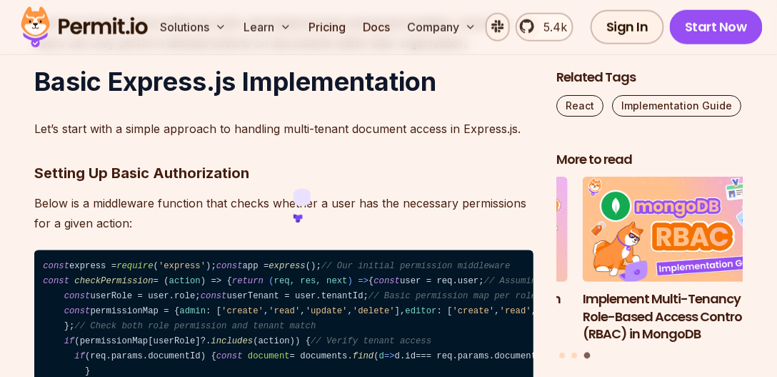
scroll to position [4556, 0]
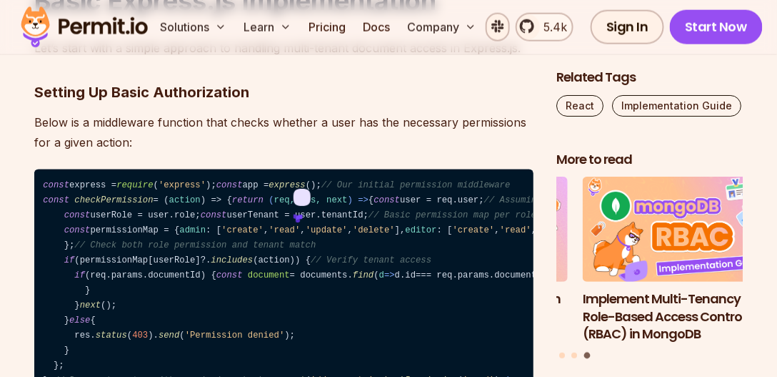
click at [54, 16] on strong "Basic Express.js Implementation" at bounding box center [235, 0] width 402 height 31
drag, startPoint x: 54, startPoint y: 166, endPoint x: 125, endPoint y: 167, distance: 70.7
click at [55, 16] on strong "Basic Express.js Implementation" at bounding box center [235, 0] width 402 height 31
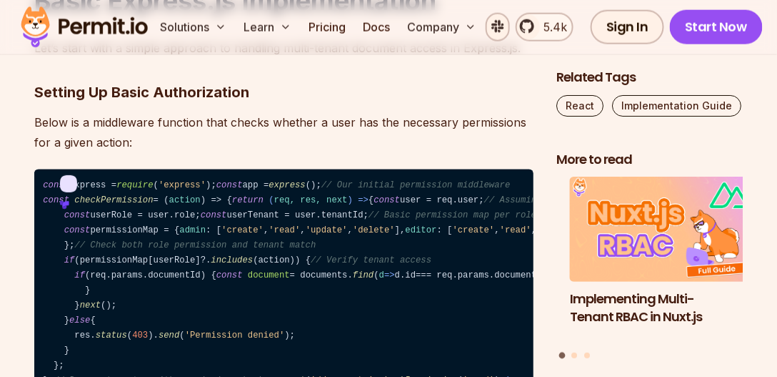
click at [149, 16] on strong "Basic Express.js Implementation" at bounding box center [235, 0] width 402 height 31
click at [217, 16] on strong "Basic Express.js Implementation" at bounding box center [235, 0] width 402 height 31
click at [303, 16] on strong "Basic Express.js Implementation" at bounding box center [235, 0] width 402 height 31
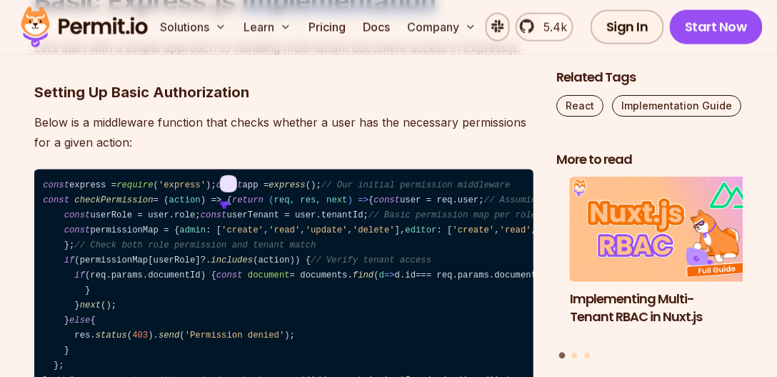
click at [303, 16] on strong "Basic Express.js Implementation" at bounding box center [235, 0] width 402 height 31
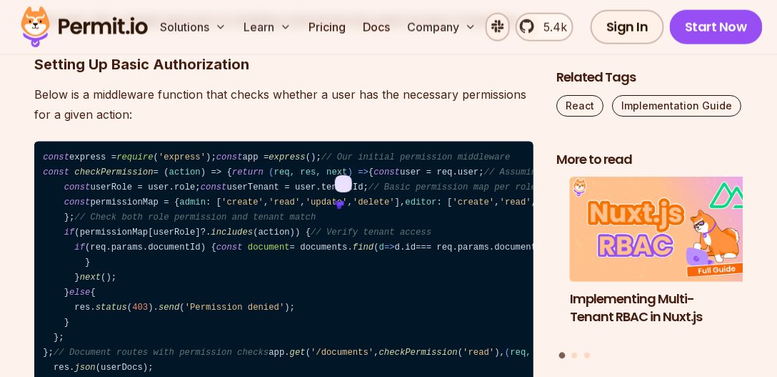
scroll to position [4654, 0]
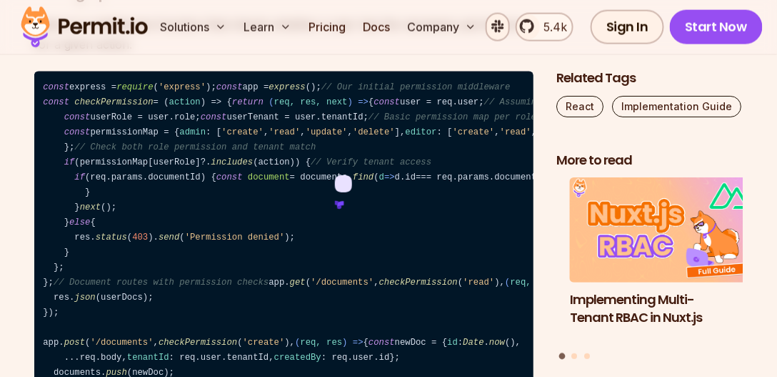
drag, startPoint x: 51, startPoint y: 109, endPoint x: 231, endPoint y: 114, distance: 180.1
drag, startPoint x: 165, startPoint y: 114, endPoint x: 196, endPoint y: 114, distance: 30.7
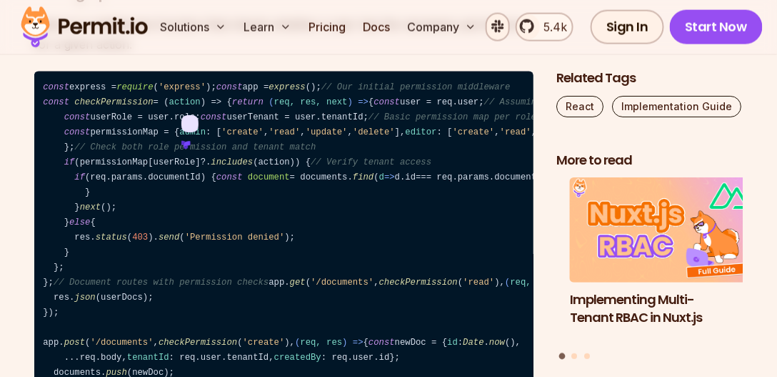
drag, startPoint x: 301, startPoint y: 112, endPoint x: 321, endPoint y: 112, distance: 19.3
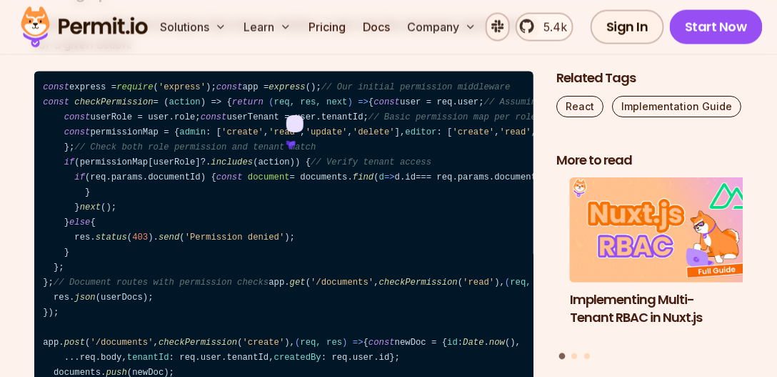
drag, startPoint x: 343, startPoint y: 111, endPoint x: 366, endPoint y: 111, distance: 22.9
drag, startPoint x: 373, startPoint y: 111, endPoint x: 392, endPoint y: 114, distance: 19.6
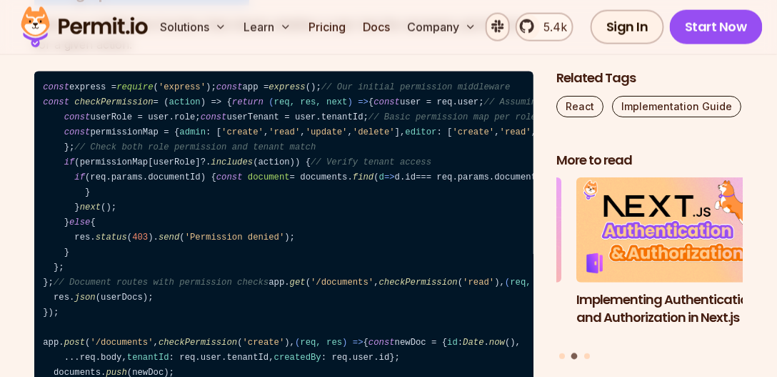
drag, startPoint x: 31, startPoint y: 151, endPoint x: 250, endPoint y: 151, distance: 218.6
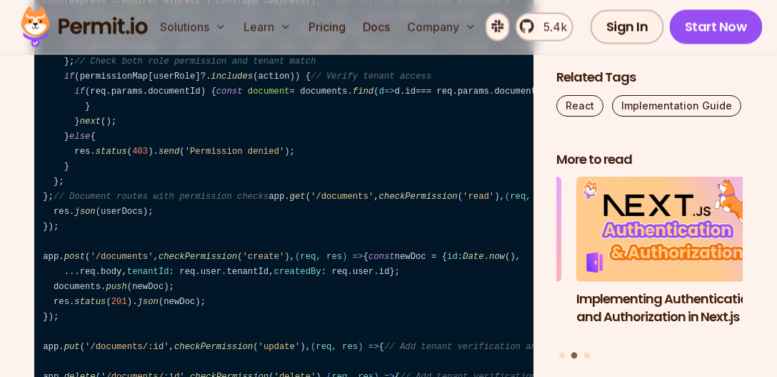
scroll to position [4752, 0]
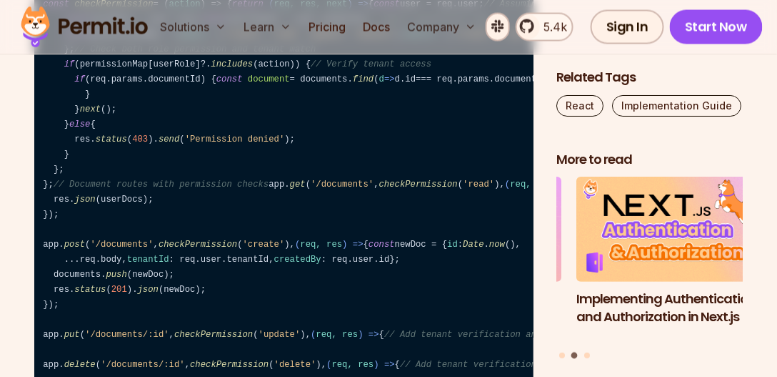
drag, startPoint x: 56, startPoint y: 89, endPoint x: 78, endPoint y: 86, distance: 22.3
drag, startPoint x: 81, startPoint y: 86, endPoint x: 116, endPoint y: 86, distance: 34.3
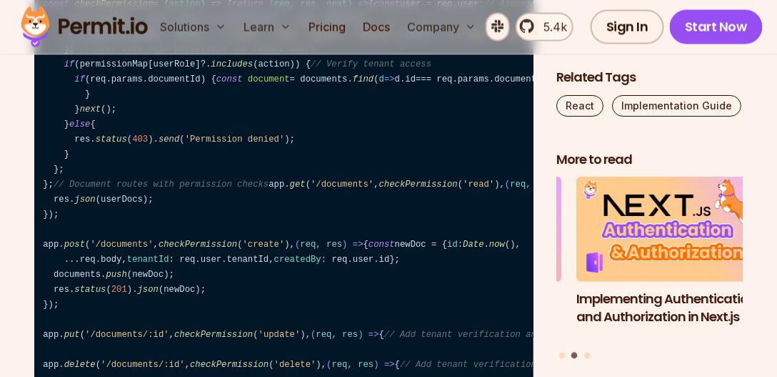
drag, startPoint x: 117, startPoint y: 86, endPoint x: 156, endPoint y: 87, distance: 38.6
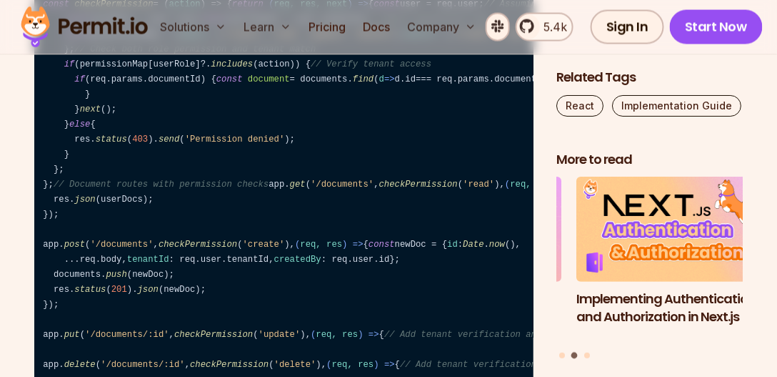
drag, startPoint x: 166, startPoint y: 87, endPoint x: 210, endPoint y: 86, distance: 44.3
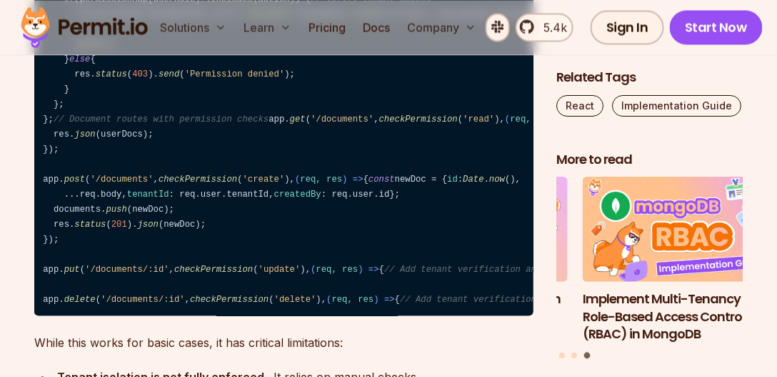
scroll to position [4801, 0]
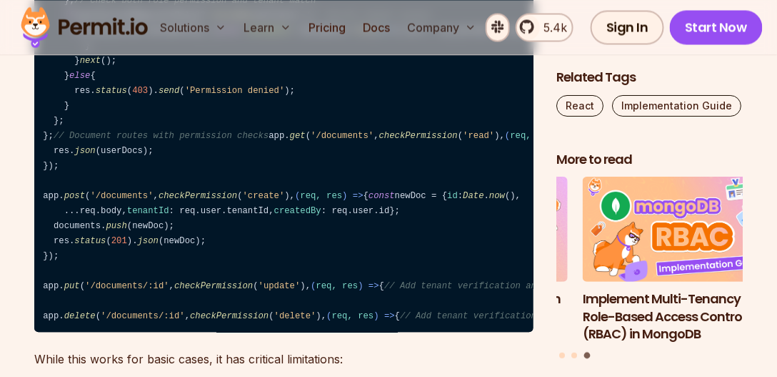
drag, startPoint x: 58, startPoint y: 142, endPoint x: 252, endPoint y: 141, distance: 194.3
click at [252, 141] on code "const express = require ( 'express' ); const app = express (); // Our initial p…" at bounding box center [283, 128] width 499 height 408
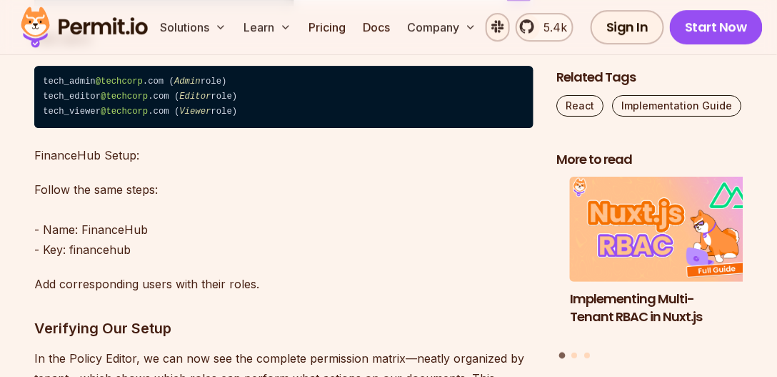
scroll to position [10875, 0]
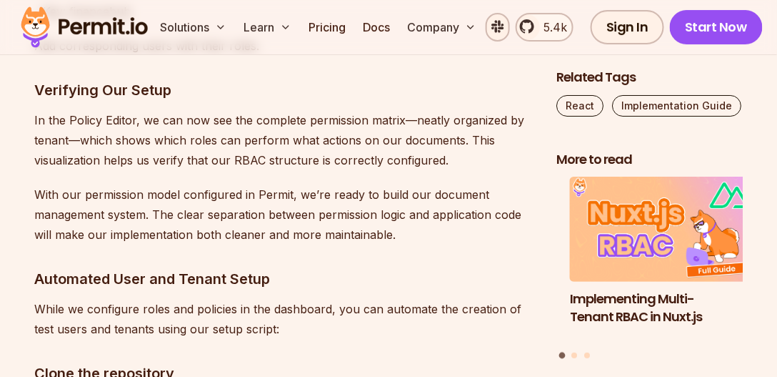
click at [104, 28] on img at bounding box center [84, 27] width 140 height 49
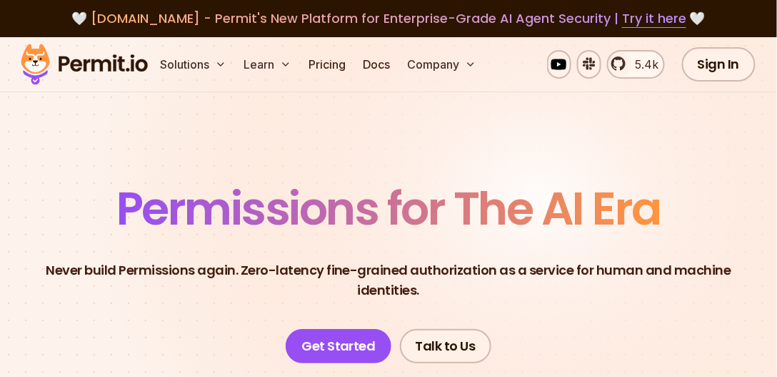
click at [104, 18] on span "agent.security - Permit's New Platform for Enterprise-Grade AI Agent Security |…" at bounding box center [389, 18] width 596 height 18
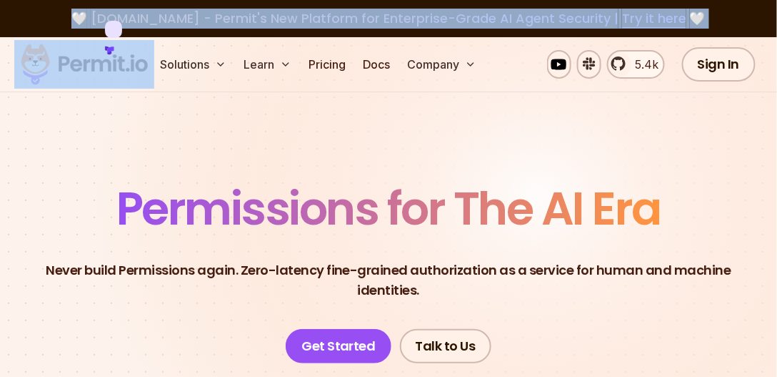
click at [104, 18] on span "agent.security - Permit's New Platform for Enterprise-Grade AI Agent Security |…" at bounding box center [389, 18] width 596 height 18
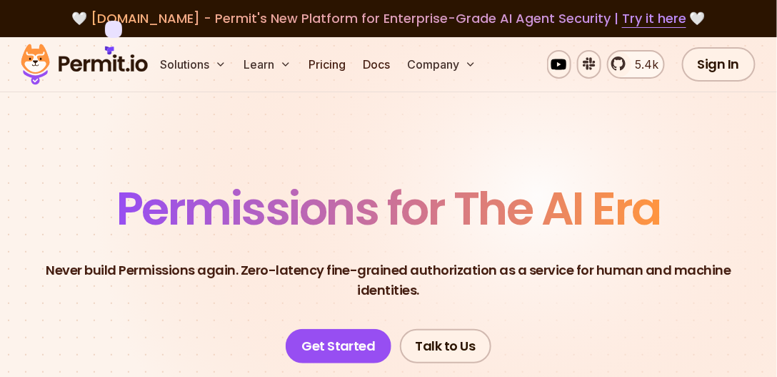
click at [110, 24] on icon at bounding box center [113, 29] width 17 height 17
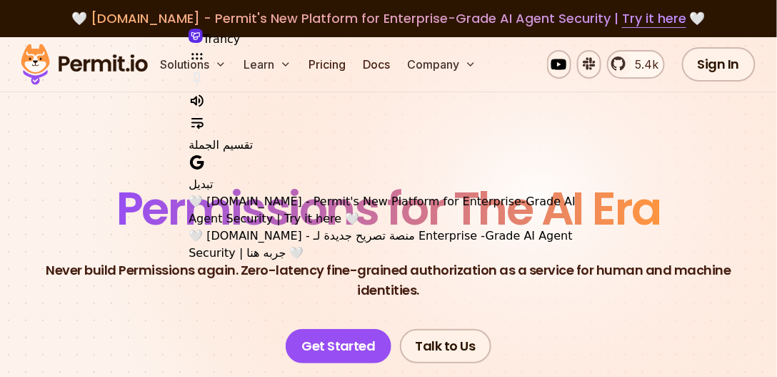
drag, startPoint x: 474, startPoint y: 117, endPoint x: 422, endPoint y: 121, distance: 51.6
click at [432, 227] on div "🤍 Agent.Security - منصة تصريح جديدة لـ Enterprise -Grade AI Agent Security | جر…" at bounding box center [389, 244] width 400 height 34
click at [391, 227] on div "🤍 Agent.Security - منصة تصريح جديدة لـ Enterprise -Grade AI Agent Security | جر…" at bounding box center [389, 244] width 400 height 34
click at [350, 227] on div "🤍 Agent.Security - منصة تصريح جديدة لـ Enterprise -Grade AI Agent Security | جر…" at bounding box center [389, 244] width 400 height 34
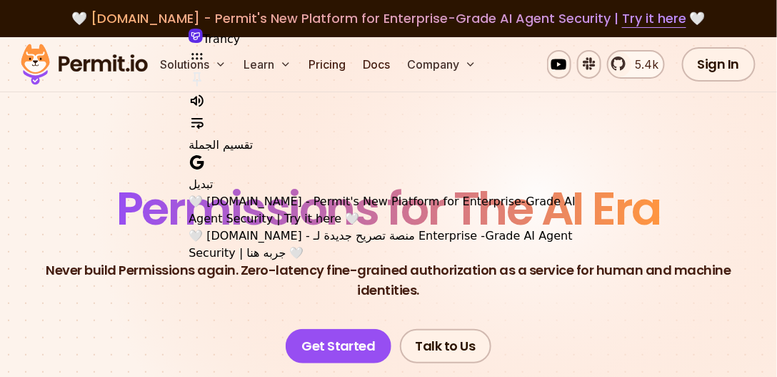
click at [350, 227] on div "🤍 Agent.Security - منصة تصريح جديدة لـ Enterprise -Grade AI Agent Security | جر…" at bounding box center [389, 244] width 400 height 34
click at [314, 227] on div "🤍 Agent.Security - منصة تصريح جديدة لـ Enterprise -Grade AI Agent Security | جر…" at bounding box center [389, 244] width 400 height 34
drag, startPoint x: 314, startPoint y: 118, endPoint x: 340, endPoint y: 118, distance: 25.7
click at [315, 227] on div "🤍 Agent.Security - منصة تصريح جديدة لـ Enterprise -Grade AI Agent Security | جر…" at bounding box center [389, 244] width 400 height 34
click at [343, 227] on div "🤍 Agent.Security - منصة تصريح جديدة لـ Enterprise -Grade AI Agent Security | جر…" at bounding box center [389, 244] width 400 height 34
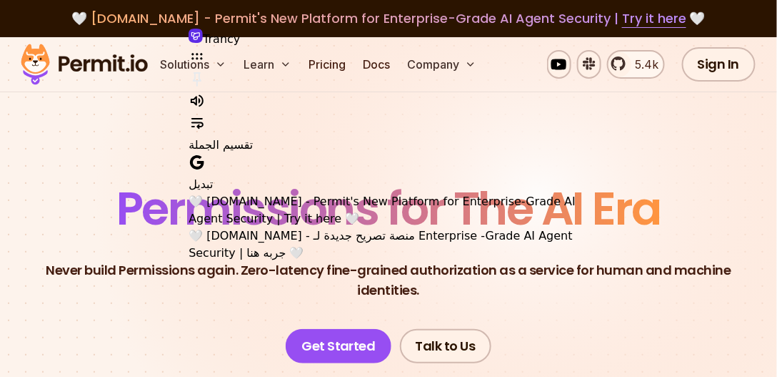
drag, startPoint x: 343, startPoint y: 118, endPoint x: 364, endPoint y: 118, distance: 20.7
click at [344, 227] on div "🤍 Agent.Security - منصة تصريح جديدة لـ Enterprise -Grade AI Agent Security | جر…" at bounding box center [389, 244] width 400 height 34
click at [367, 227] on div "🤍 Agent.Security - منصة تصريح جديدة لـ Enterprise -Grade AI Agent Security | جر…" at bounding box center [389, 244] width 400 height 34
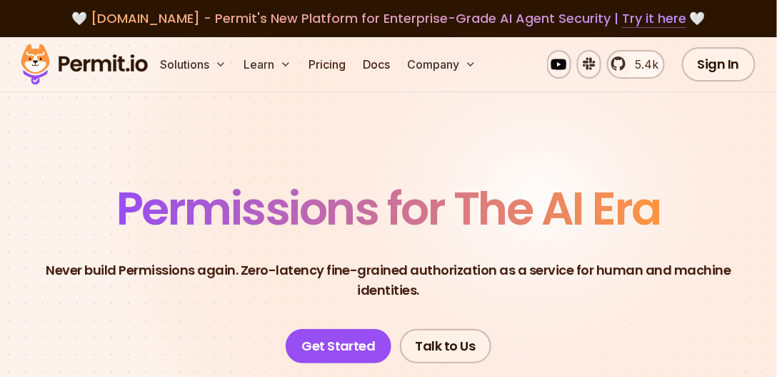
click at [640, 19] on link "Try it here" at bounding box center [654, 18] width 64 height 19
